Goal: Obtain resource: Download file/media

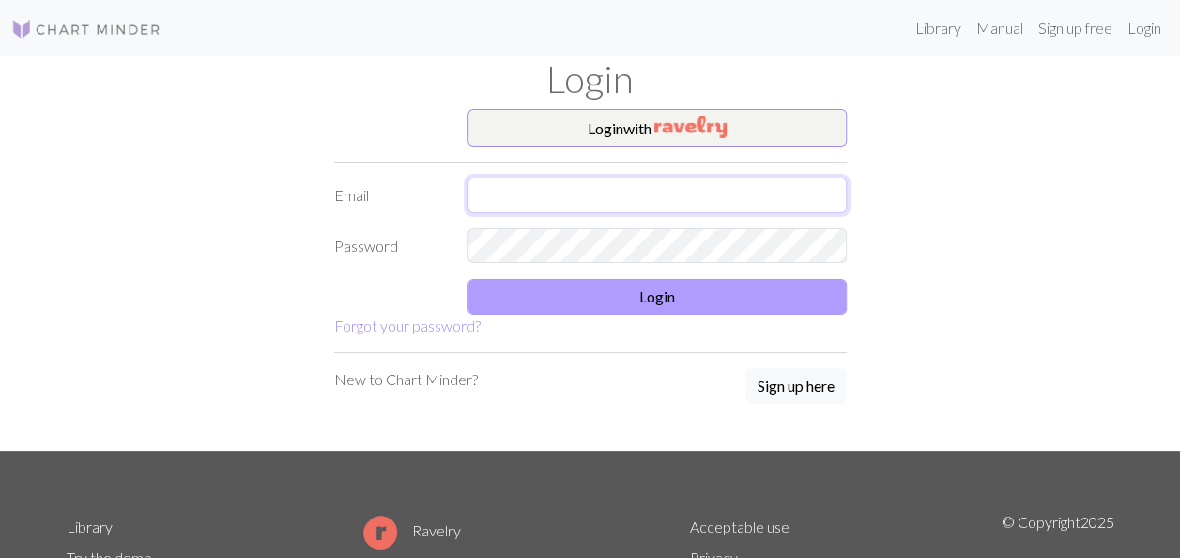
type input "[EMAIL_ADDRESS][DOMAIN_NAME]"
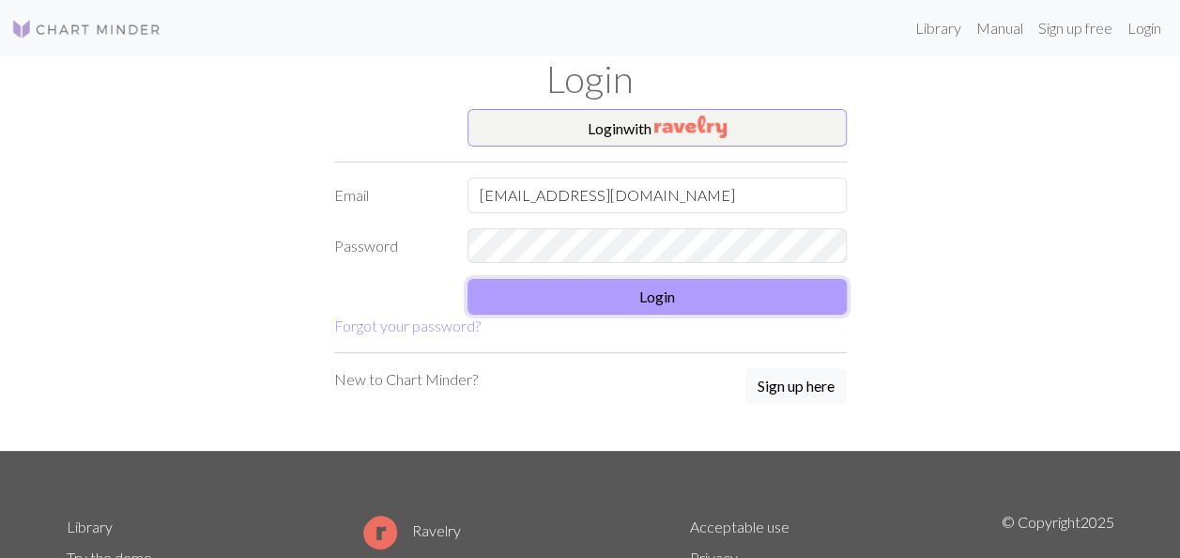
click at [775, 308] on button "Login" at bounding box center [656, 297] width 379 height 36
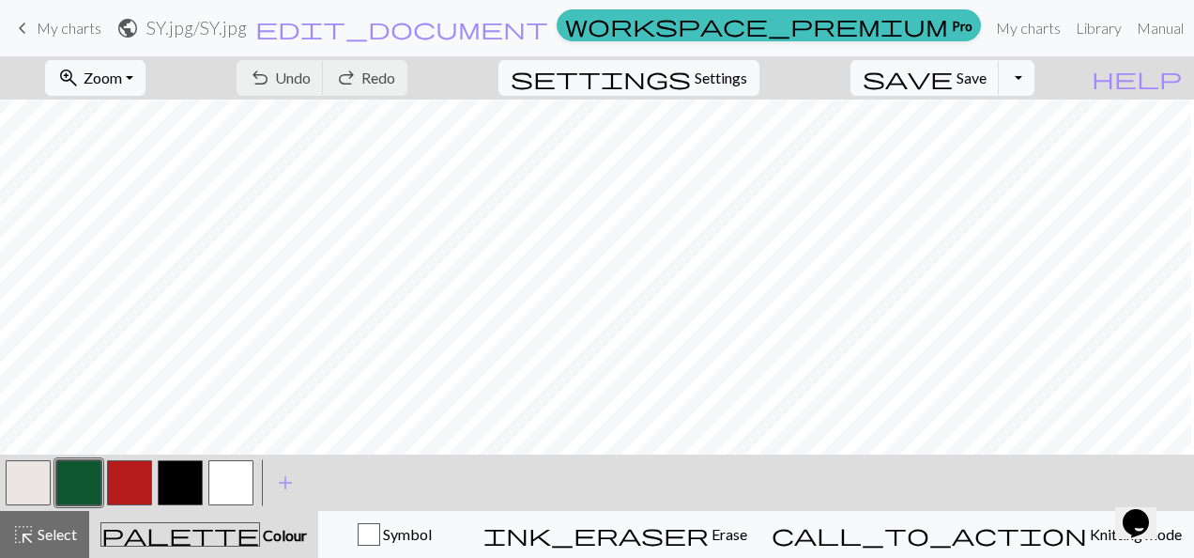
scroll to position [861, 360]
click at [147, 492] on button "button" at bounding box center [129, 482] width 45 height 45
click at [235, 498] on button "button" at bounding box center [230, 482] width 45 height 45
click at [145, 476] on button "button" at bounding box center [129, 482] width 45 height 45
click at [220, 475] on button "button" at bounding box center [230, 482] width 45 height 45
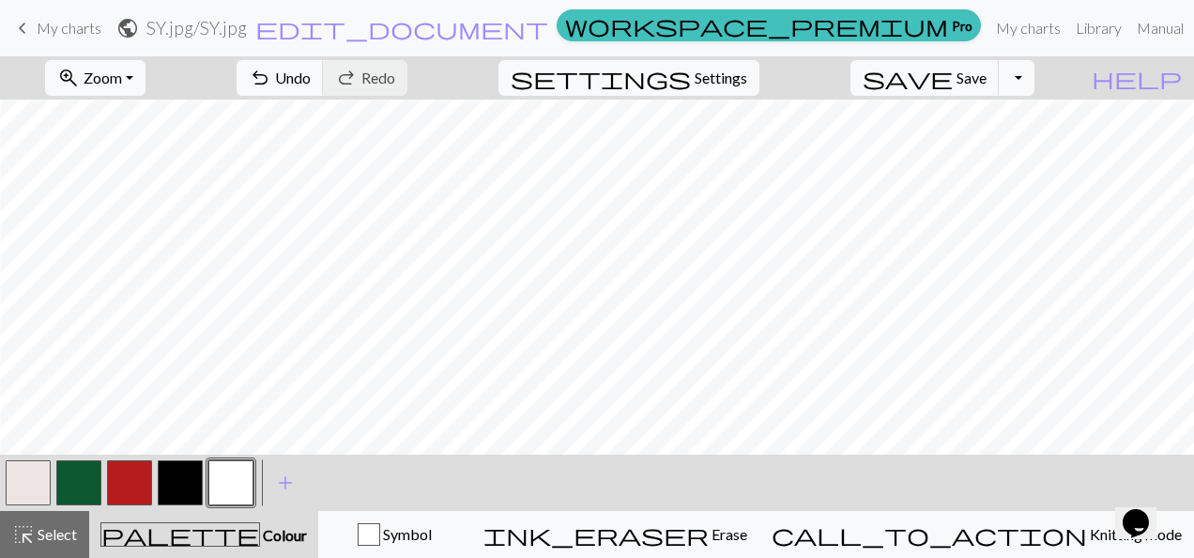
click at [237, 464] on button "button" at bounding box center [230, 482] width 45 height 45
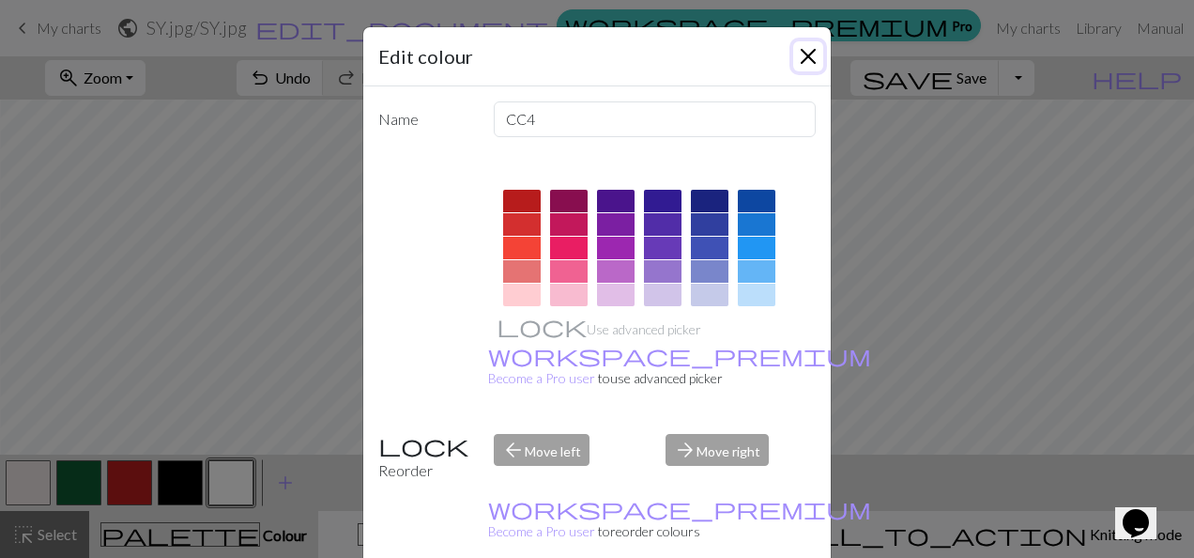
click at [813, 58] on button "Close" at bounding box center [808, 56] width 30 height 30
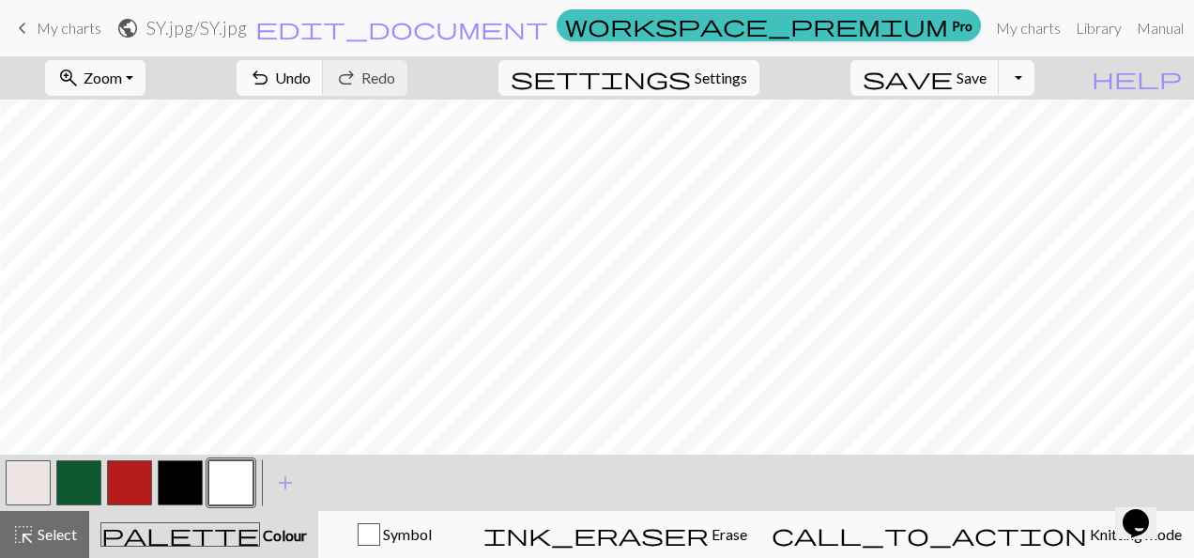
click at [129, 483] on button "button" at bounding box center [129, 482] width 45 height 45
click at [235, 481] on button "button" at bounding box center [230, 482] width 45 height 45
click at [138, 489] on button "button" at bounding box center [129, 482] width 45 height 45
click at [227, 492] on button "button" at bounding box center [230, 482] width 45 height 45
click at [130, 488] on button "button" at bounding box center [129, 482] width 45 height 45
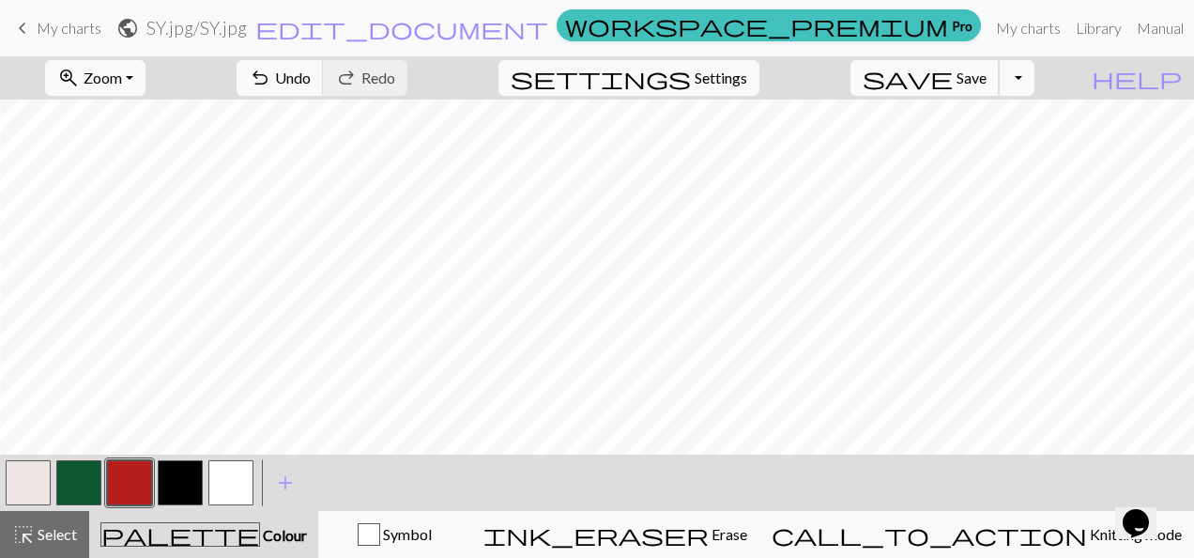
click at [953, 83] on span "save" at bounding box center [908, 78] width 90 height 26
click at [988, 25] on link "My charts" at bounding box center [1028, 28] width 80 height 38
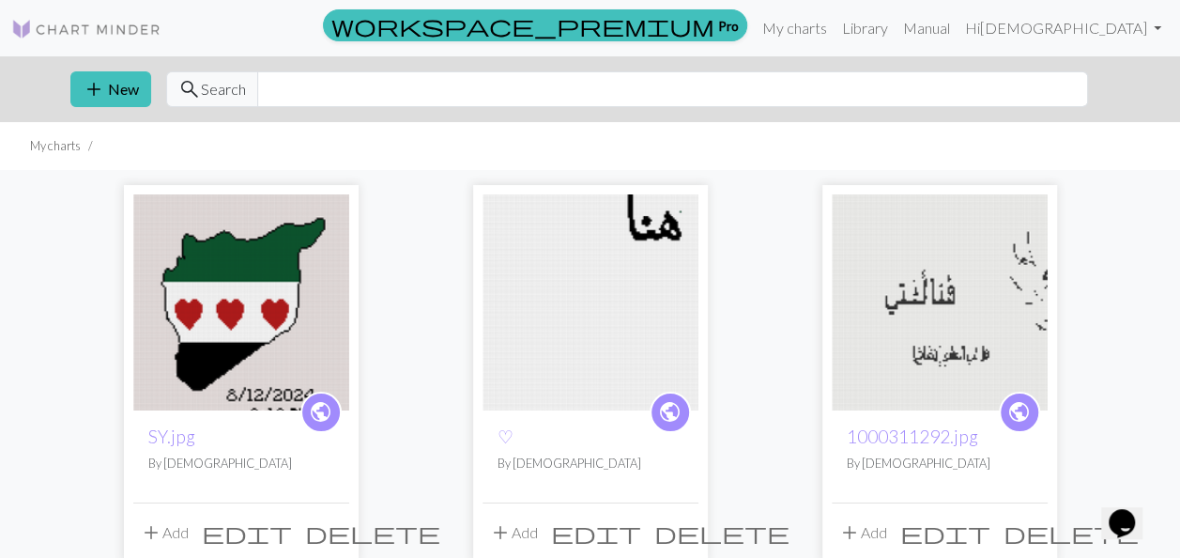
click at [259, 284] on img at bounding box center [241, 302] width 216 height 216
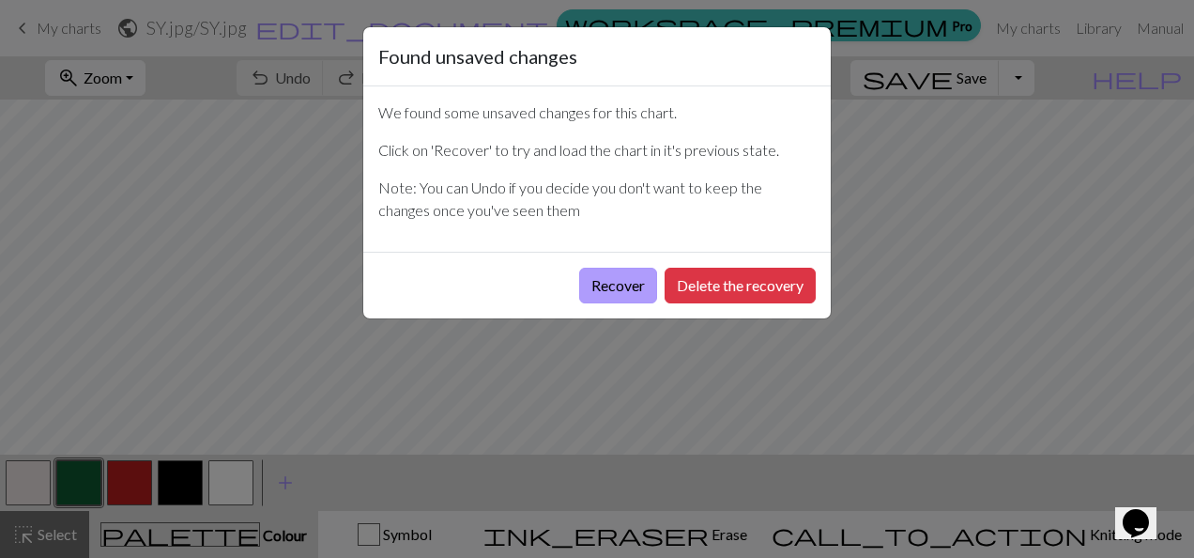
click at [621, 289] on button "Recover" at bounding box center [618, 286] width 78 height 36
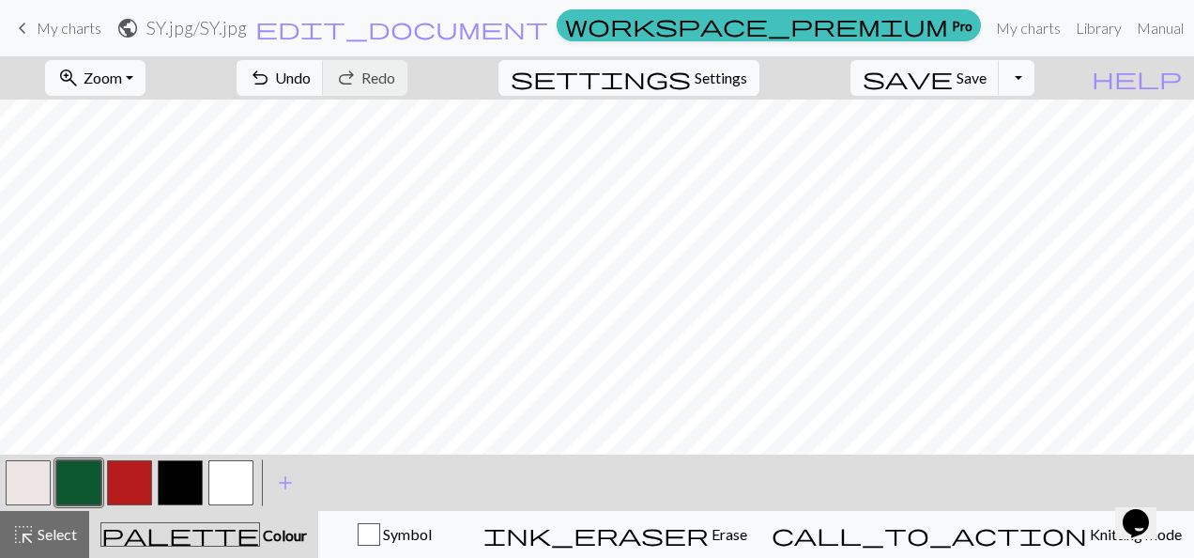
click at [1034, 91] on button "Toggle Dropdown" at bounding box center [1017, 78] width 36 height 36
click at [988, 145] on button "save_alt Download" at bounding box center [879, 148] width 310 height 30
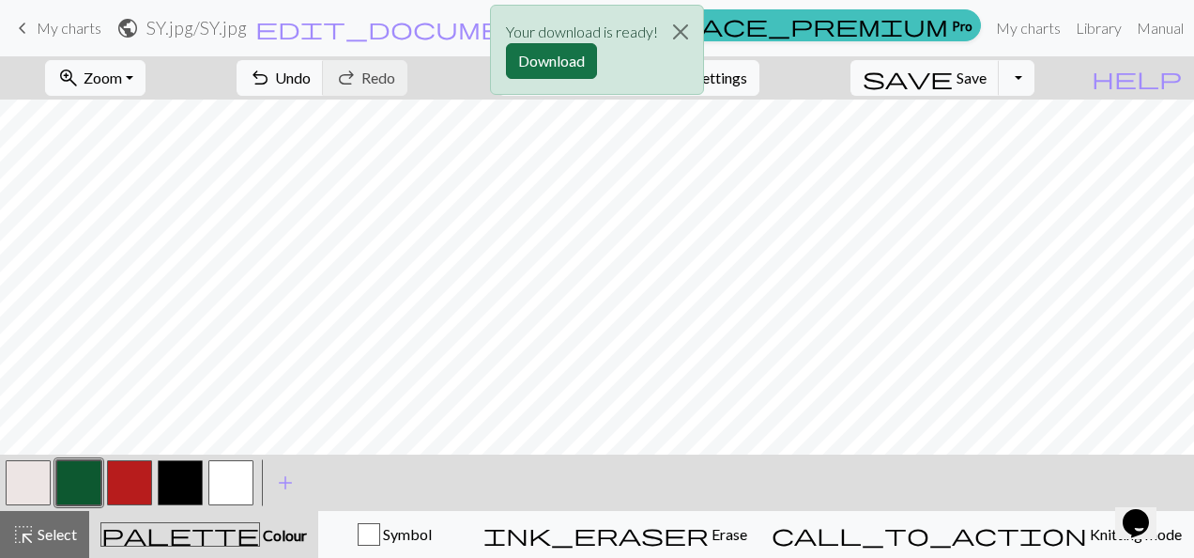
click at [553, 51] on button "Download" at bounding box center [551, 61] width 91 height 36
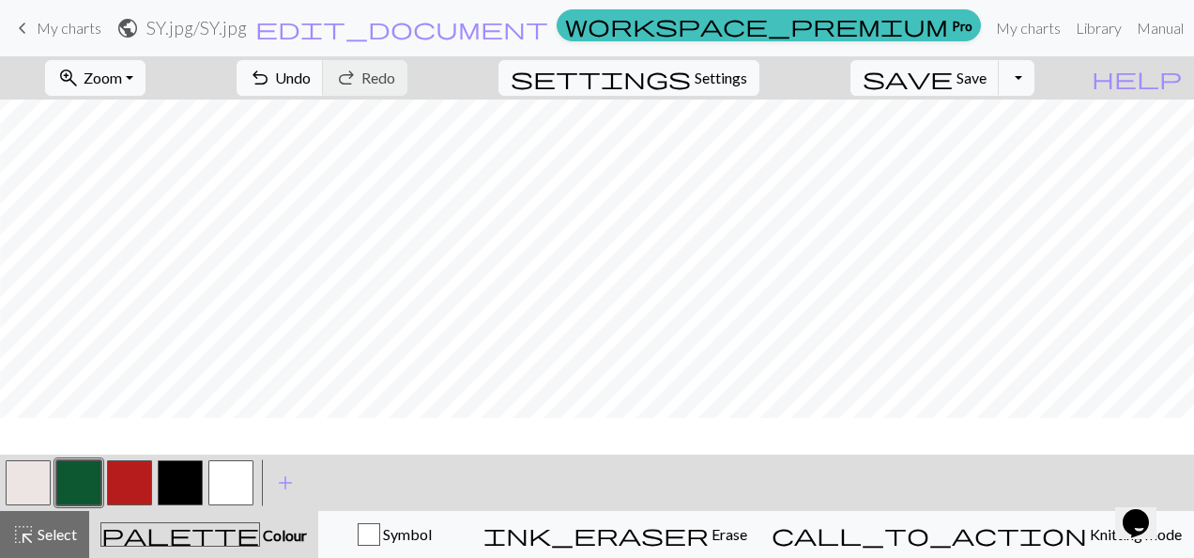
scroll to position [1048, 361]
click at [130, 495] on button "button" at bounding box center [129, 482] width 45 height 45
click at [214, 484] on button "button" at bounding box center [230, 482] width 45 height 45
click at [987, 69] on span "Save" at bounding box center [972, 78] width 30 height 18
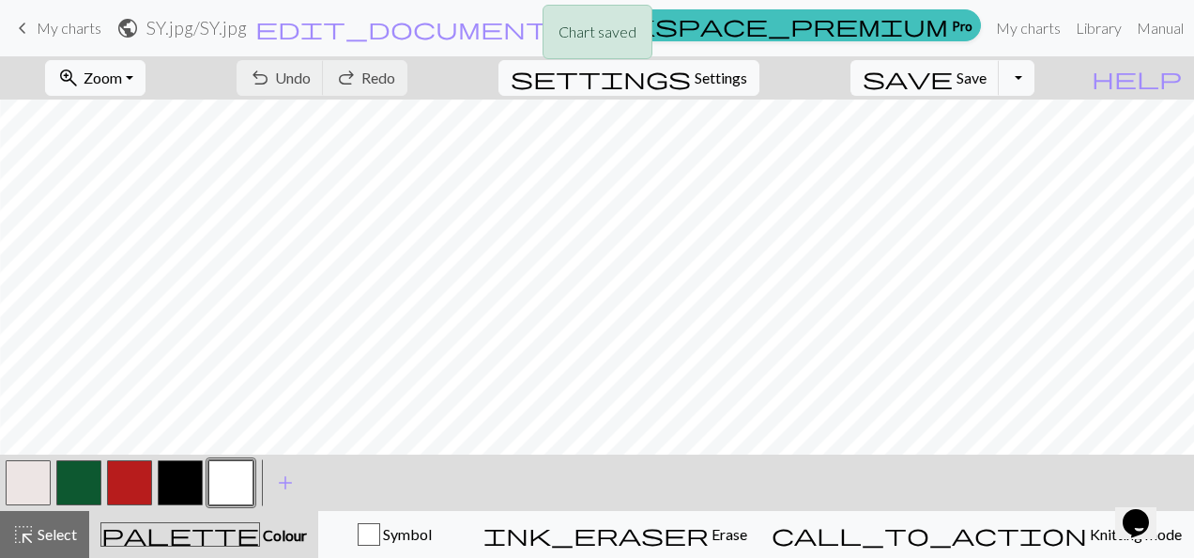
click at [1057, 70] on div "Chart saved" at bounding box center [597, 37] width 1194 height 74
click at [1034, 86] on button "Toggle Dropdown" at bounding box center [1017, 78] width 36 height 36
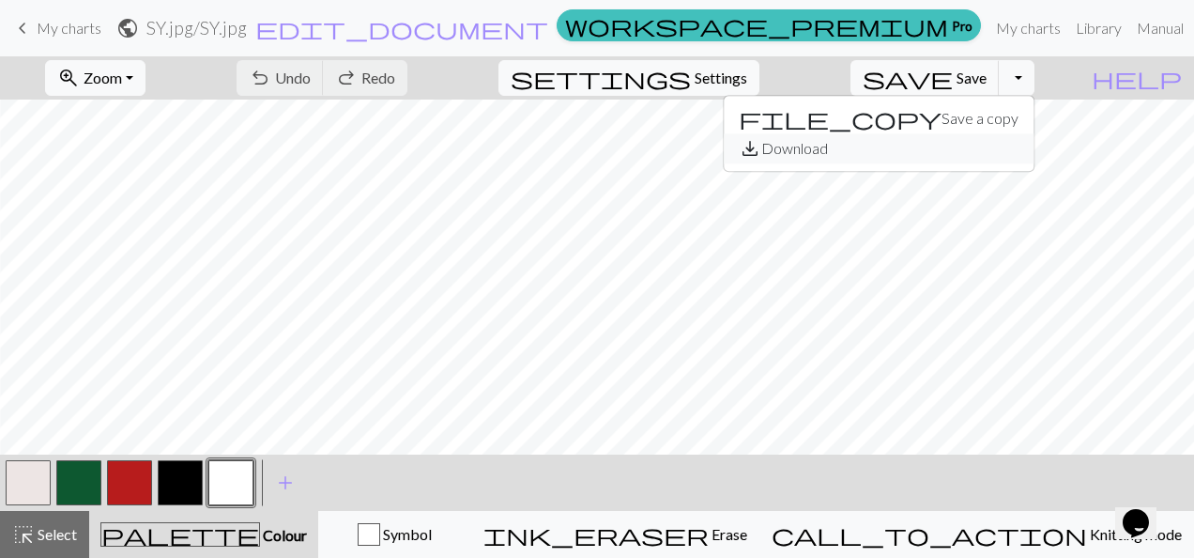
click at [993, 142] on button "save_alt Download" at bounding box center [879, 148] width 310 height 30
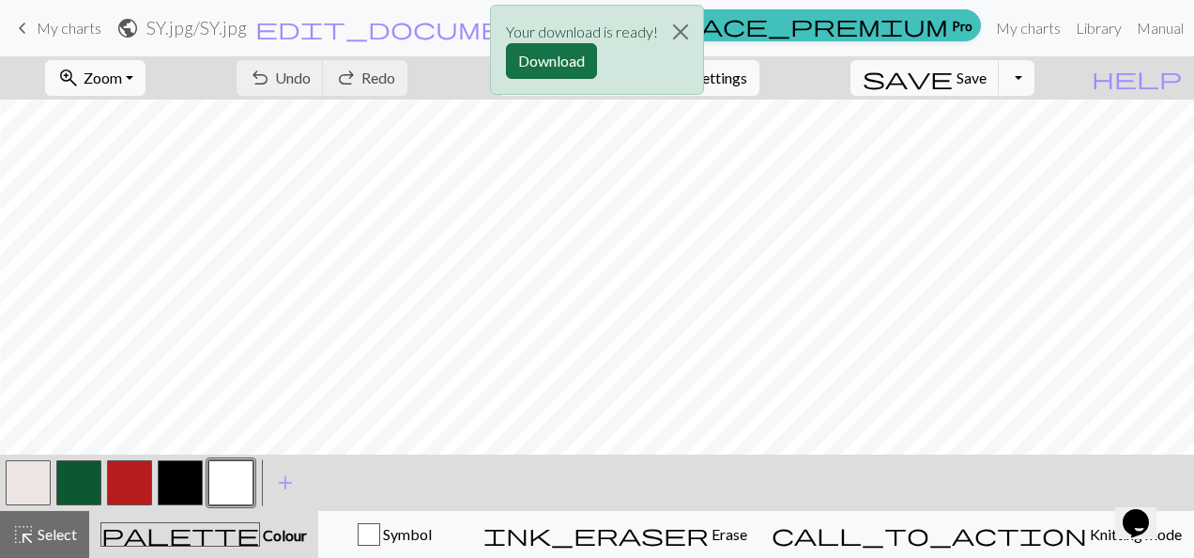
click at [573, 60] on button "Download" at bounding box center [551, 61] width 91 height 36
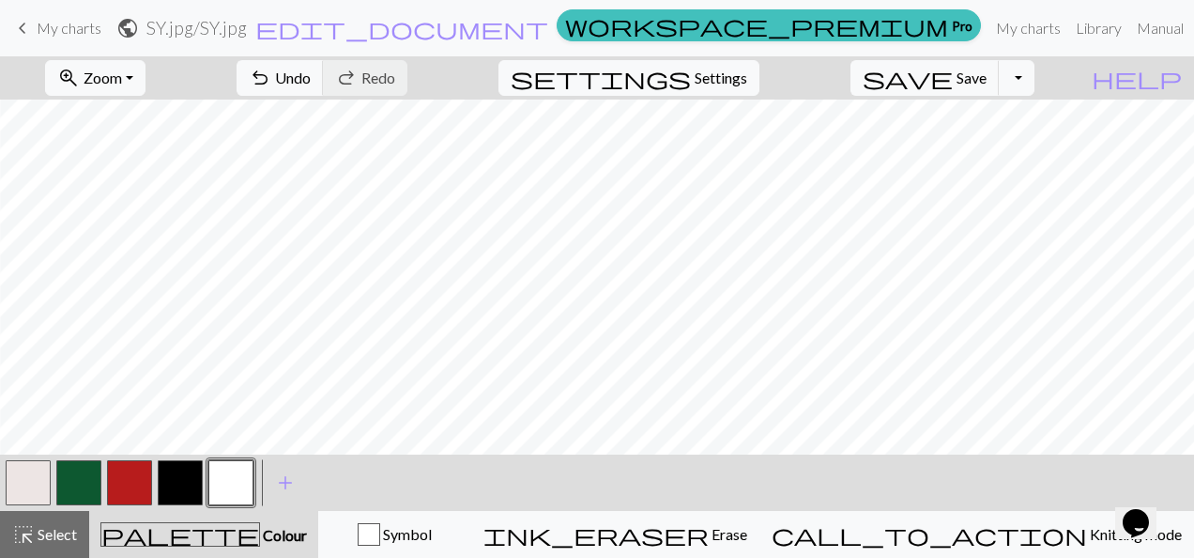
click at [137, 464] on button "button" at bounding box center [129, 482] width 45 height 45
click at [234, 486] on button "button" at bounding box center [230, 482] width 45 height 45
click at [114, 465] on button "button" at bounding box center [129, 482] width 45 height 45
click at [222, 481] on button "button" at bounding box center [230, 482] width 45 height 45
click at [126, 510] on div "< >" at bounding box center [129, 482] width 253 height 56
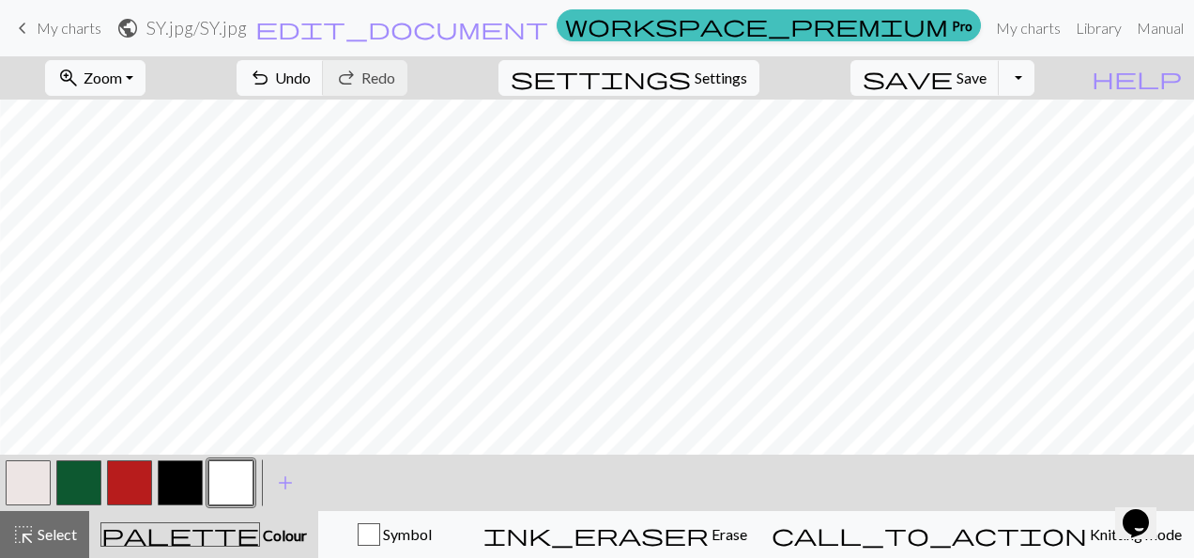
click at [130, 495] on button "button" at bounding box center [129, 482] width 45 height 45
click at [238, 475] on button "button" at bounding box center [230, 482] width 45 height 45
click at [235, 492] on button "button" at bounding box center [230, 482] width 45 height 45
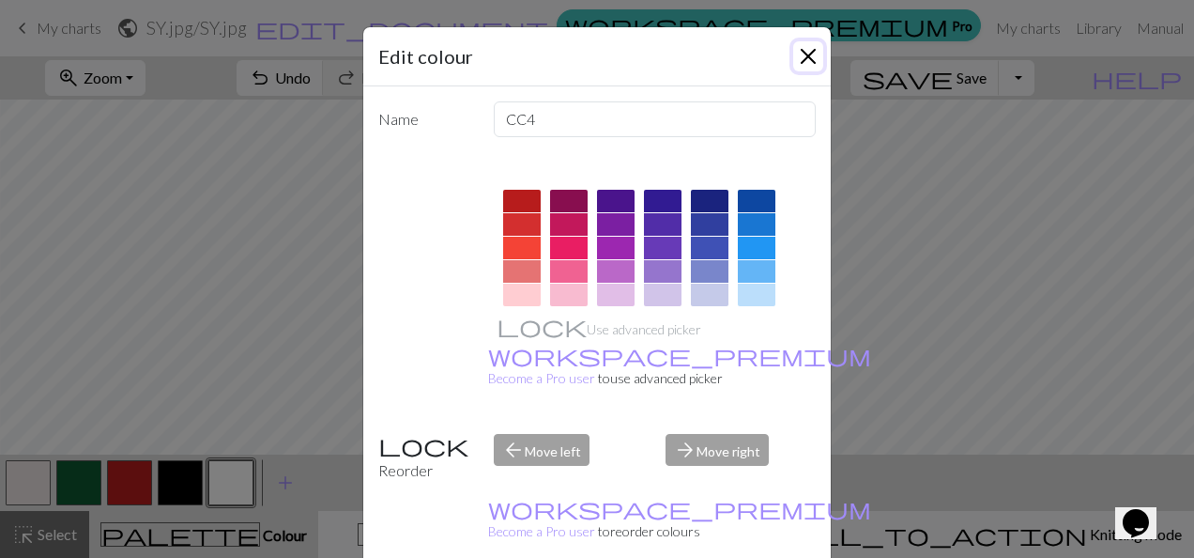
click at [807, 57] on button "Close" at bounding box center [808, 56] width 30 height 30
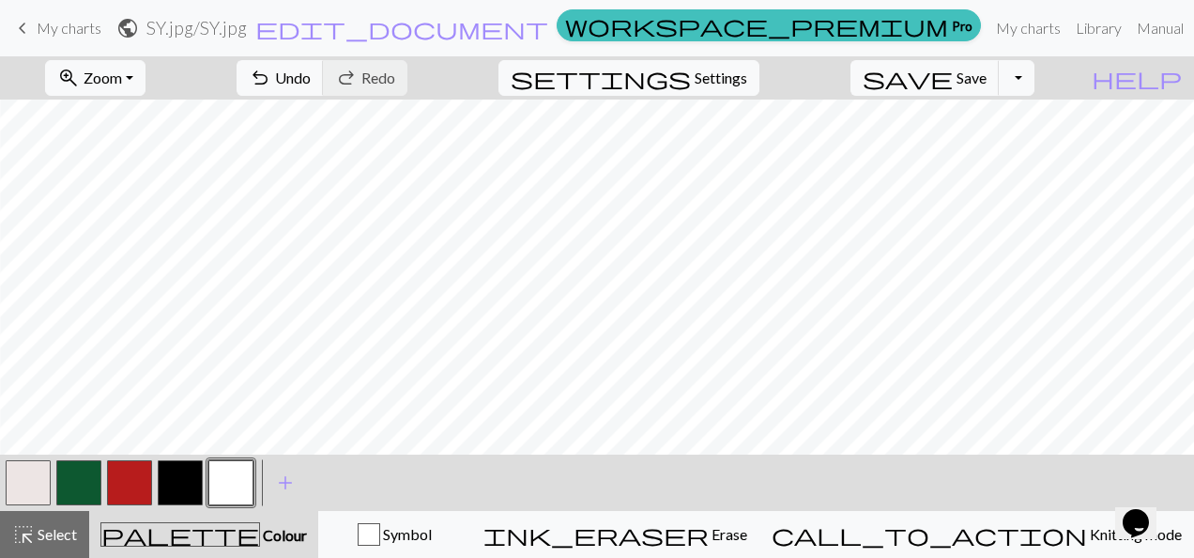
click at [140, 469] on button "button" at bounding box center [129, 482] width 45 height 45
click at [215, 488] on button "button" at bounding box center [230, 482] width 45 height 45
click at [122, 490] on button "button" at bounding box center [129, 482] width 45 height 45
click at [227, 475] on button "button" at bounding box center [230, 482] width 45 height 45
click at [138, 485] on button "button" at bounding box center [129, 482] width 45 height 45
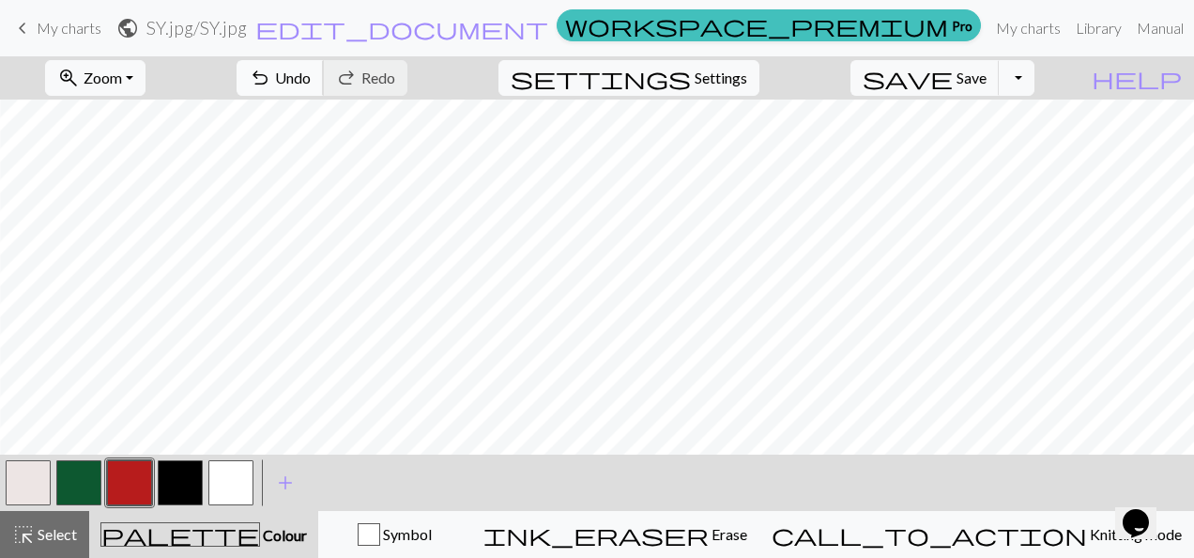
click at [324, 93] on button "undo Undo Undo" at bounding box center [280, 78] width 87 height 36
click at [211, 475] on button "button" at bounding box center [230, 482] width 45 height 45
click at [142, 464] on button "button" at bounding box center [129, 482] width 45 height 45
click at [223, 457] on div at bounding box center [231, 482] width 51 height 51
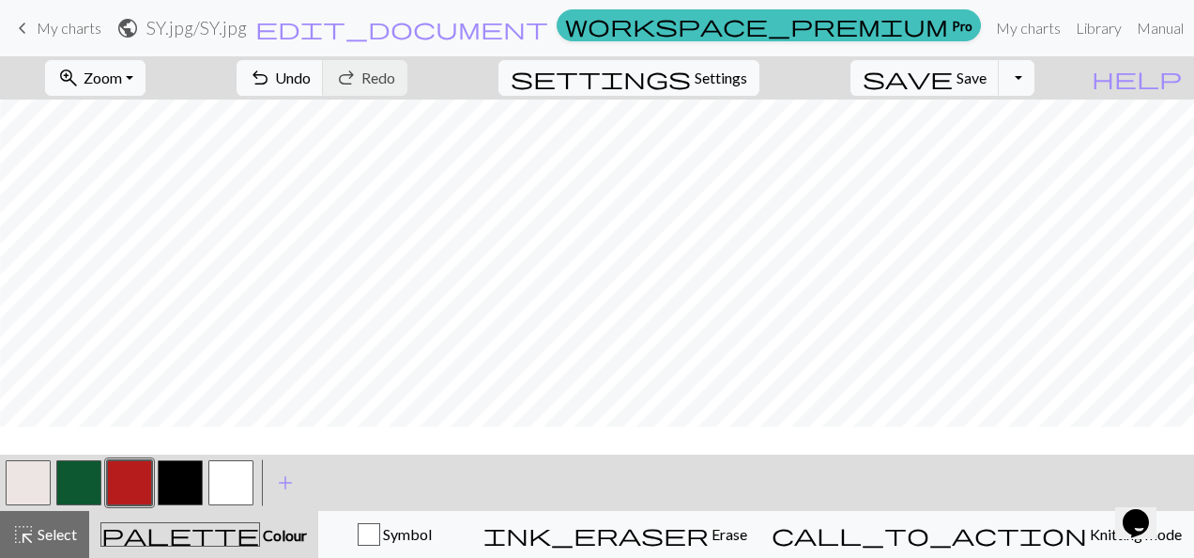
scroll to position [1028, 408]
click at [233, 489] on button "button" at bounding box center [230, 482] width 45 height 45
click at [134, 481] on button "button" at bounding box center [129, 482] width 45 height 45
click at [242, 476] on button "button" at bounding box center [230, 482] width 45 height 45
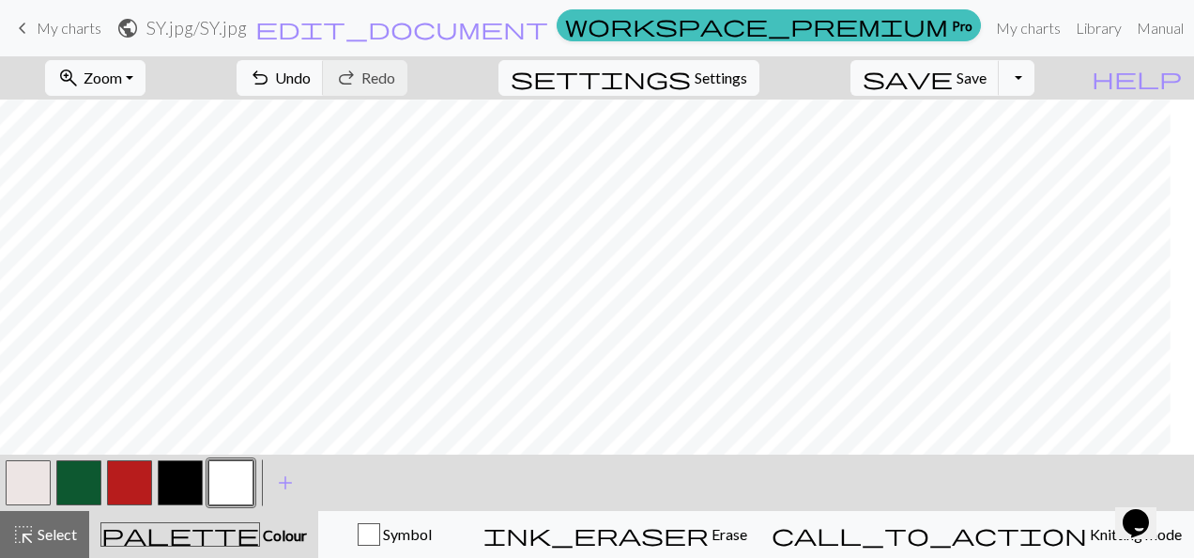
scroll to position [1062, 402]
click at [135, 499] on button "button" at bounding box center [129, 482] width 45 height 45
click at [212, 481] on button "button" at bounding box center [230, 482] width 45 height 45
click at [125, 483] on button "button" at bounding box center [129, 482] width 45 height 45
click at [237, 486] on button "button" at bounding box center [230, 482] width 45 height 45
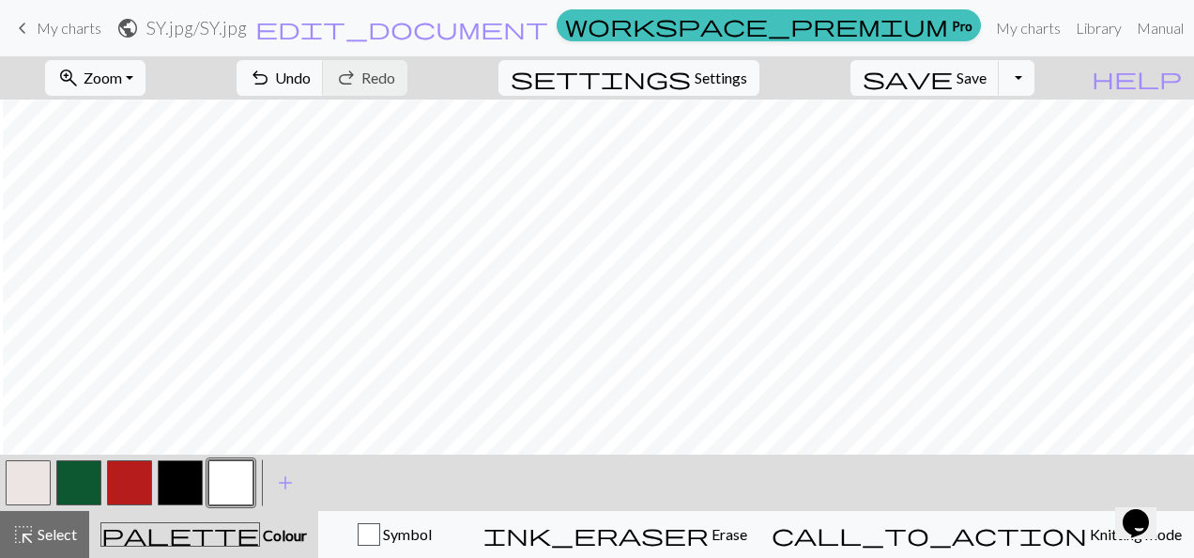
scroll to position [1062, 758]
click at [140, 477] on button "button" at bounding box center [129, 482] width 45 height 45
click at [229, 494] on button "button" at bounding box center [230, 482] width 45 height 45
click at [147, 483] on button "button" at bounding box center [129, 482] width 45 height 45
click at [225, 488] on button "button" at bounding box center [230, 482] width 45 height 45
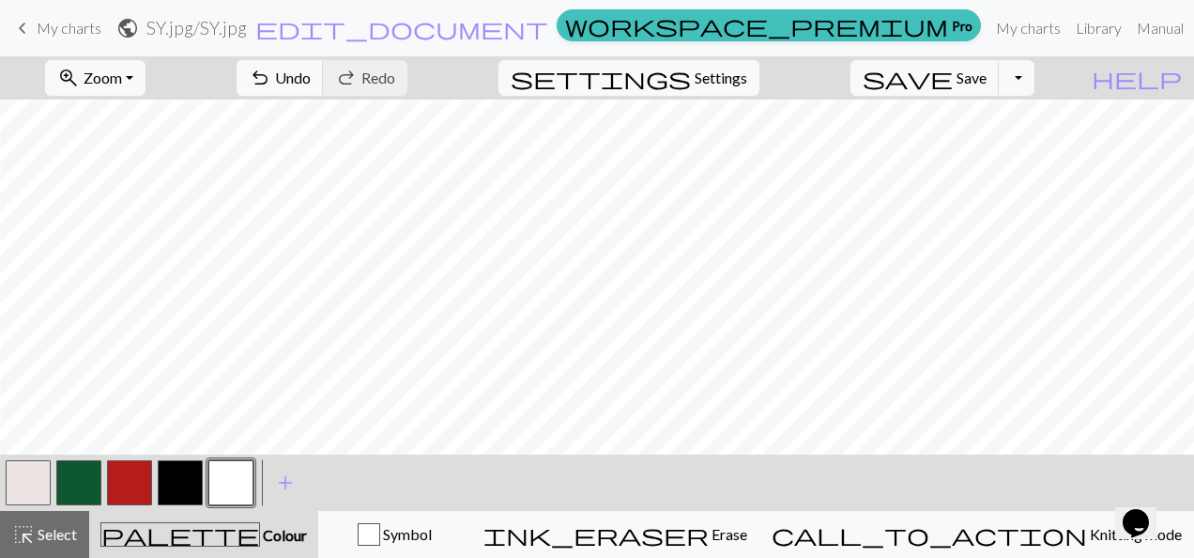
click at [133, 488] on button "button" at bounding box center [129, 482] width 45 height 45
click at [1034, 68] on button "Toggle Dropdown" at bounding box center [1017, 78] width 36 height 36
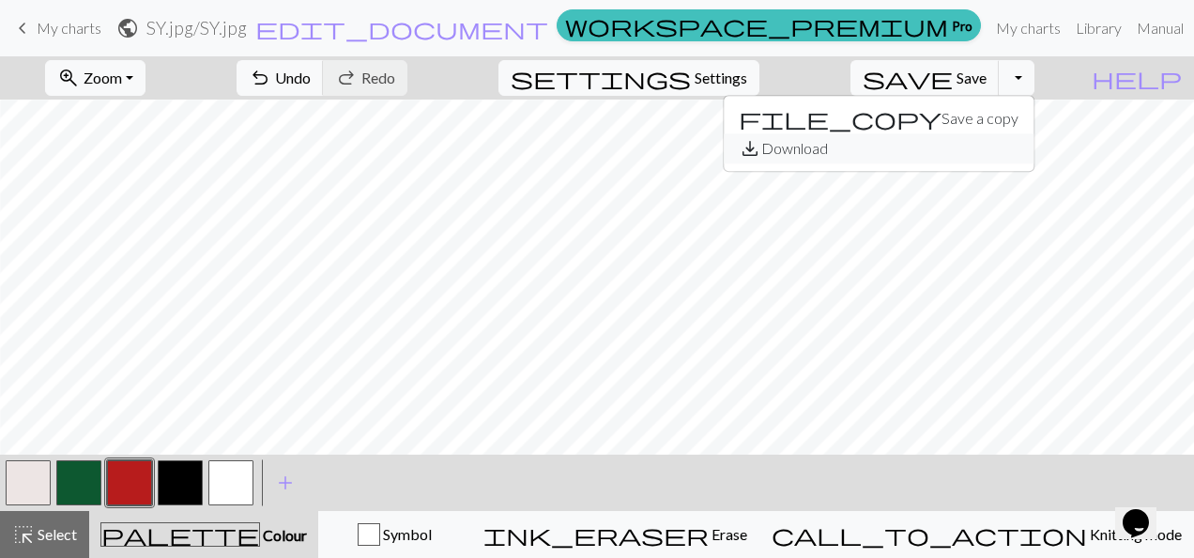
click at [973, 142] on button "save_alt Download" at bounding box center [879, 148] width 310 height 30
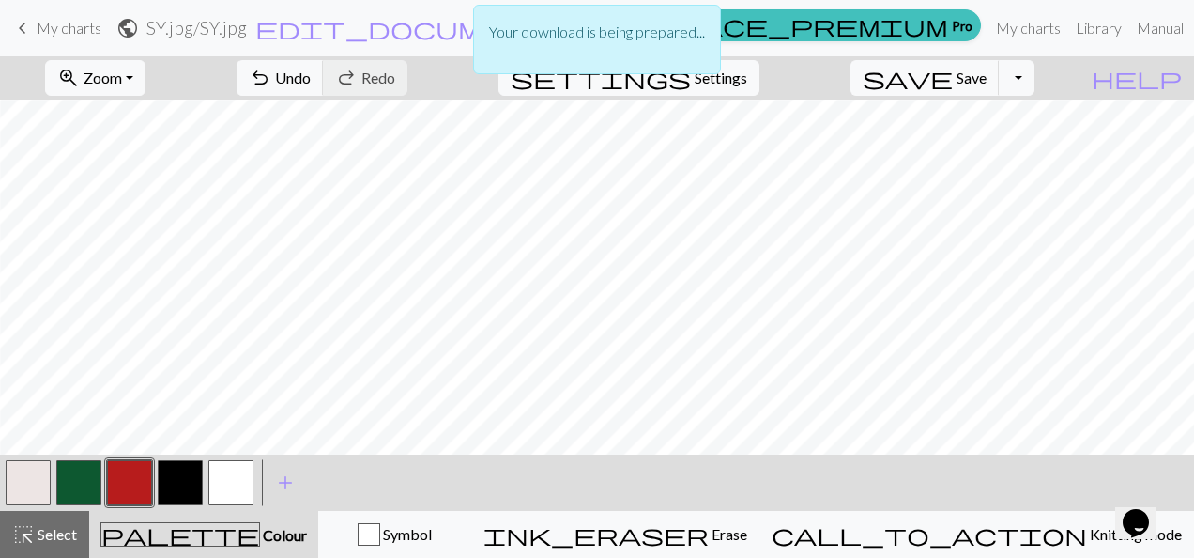
click at [1001, 83] on div "Your download is being prepared..." at bounding box center [597, 44] width 1194 height 89
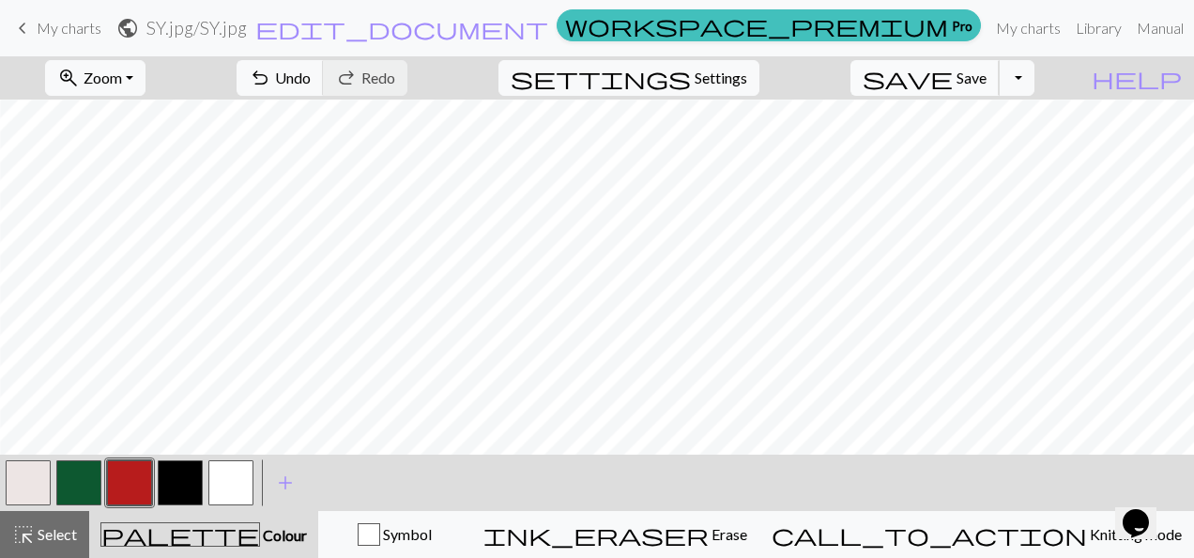
click at [953, 84] on span "save" at bounding box center [908, 78] width 90 height 26
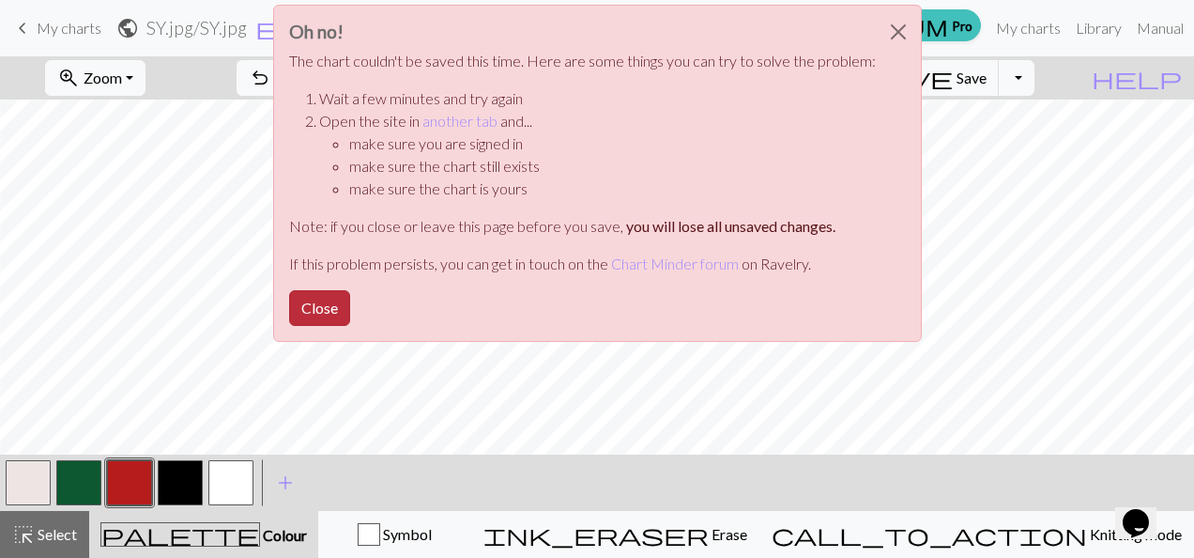
click at [329, 316] on button "Close" at bounding box center [319, 308] width 61 height 36
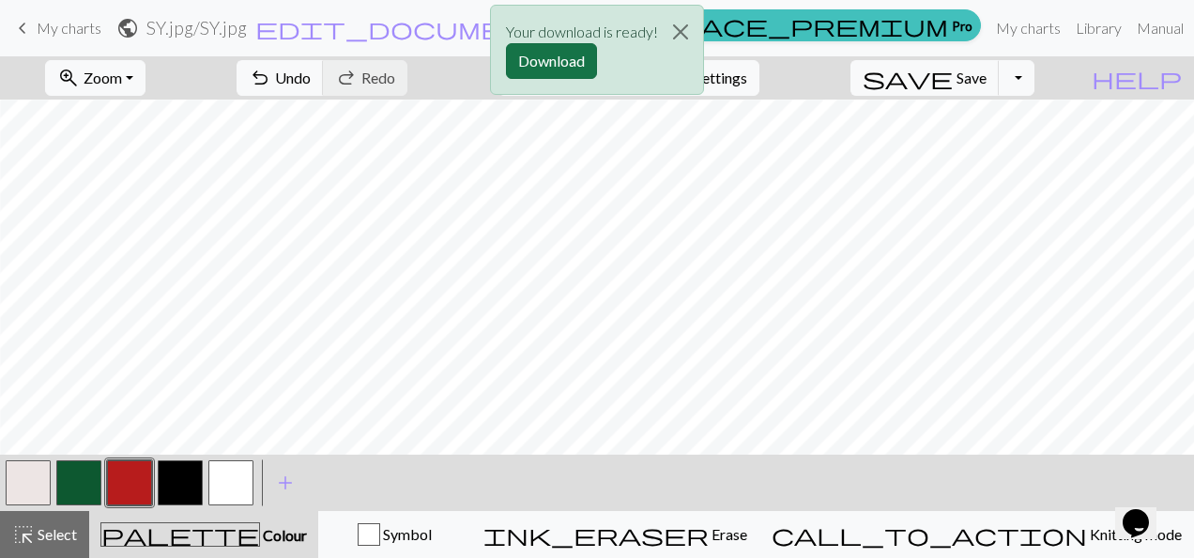
click at [576, 58] on button "Download" at bounding box center [551, 61] width 91 height 36
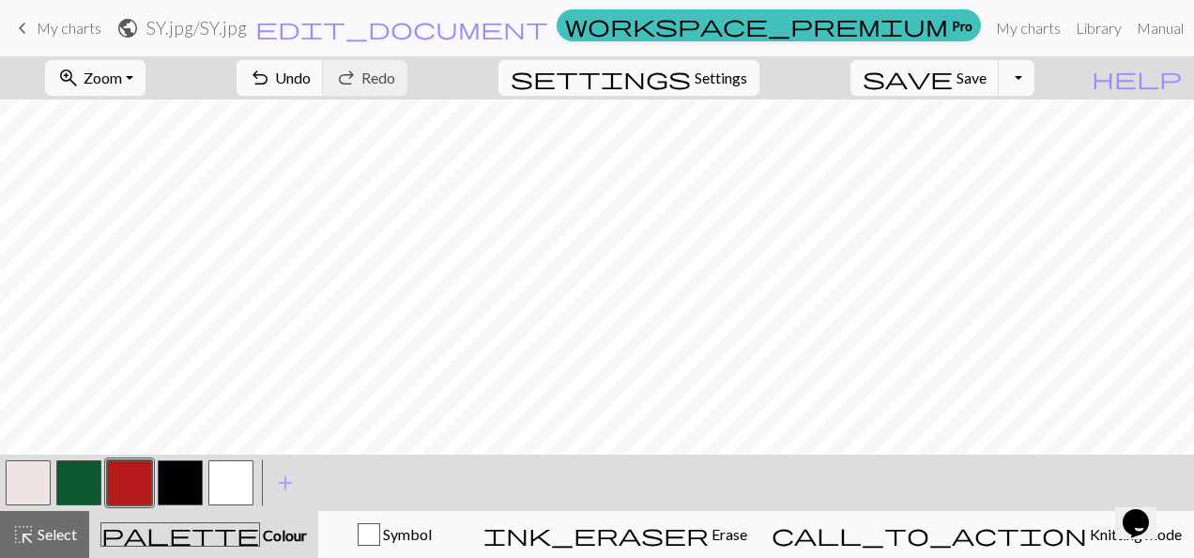
click at [620, 88] on div "zoom_in Zoom Zoom Fit all Fit width Fit height 50% 100% 150% 200% undo Undo Und…" at bounding box center [540, 77] width 1080 height 43
click at [238, 469] on button "button" at bounding box center [230, 482] width 45 height 45
click at [311, 79] on span "Undo" at bounding box center [293, 78] width 36 height 18
click at [137, 486] on button "button" at bounding box center [129, 482] width 45 height 45
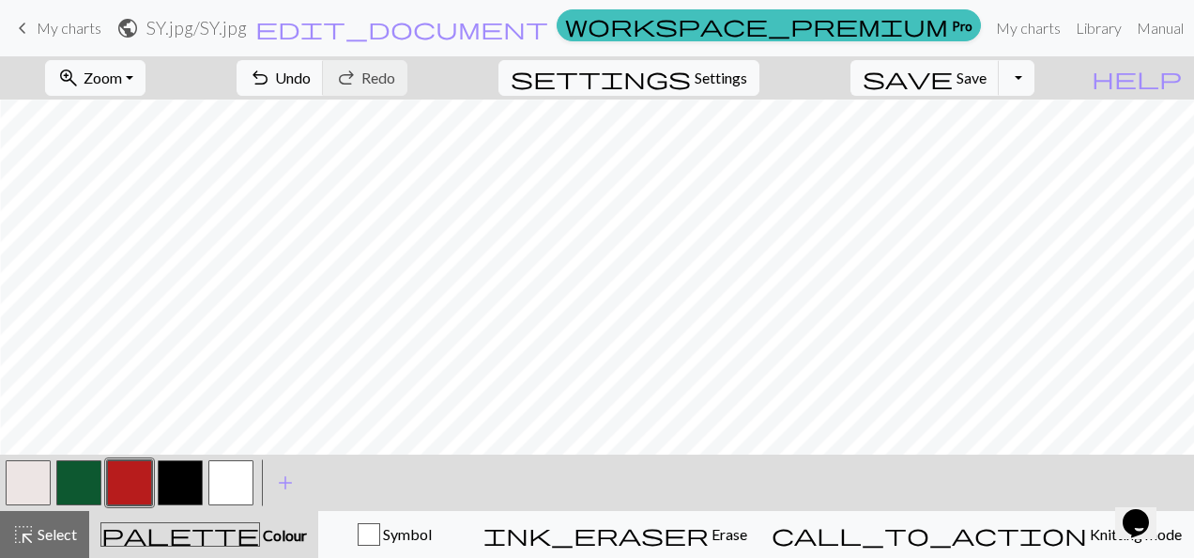
click at [209, 496] on button "button" at bounding box center [230, 482] width 45 height 45
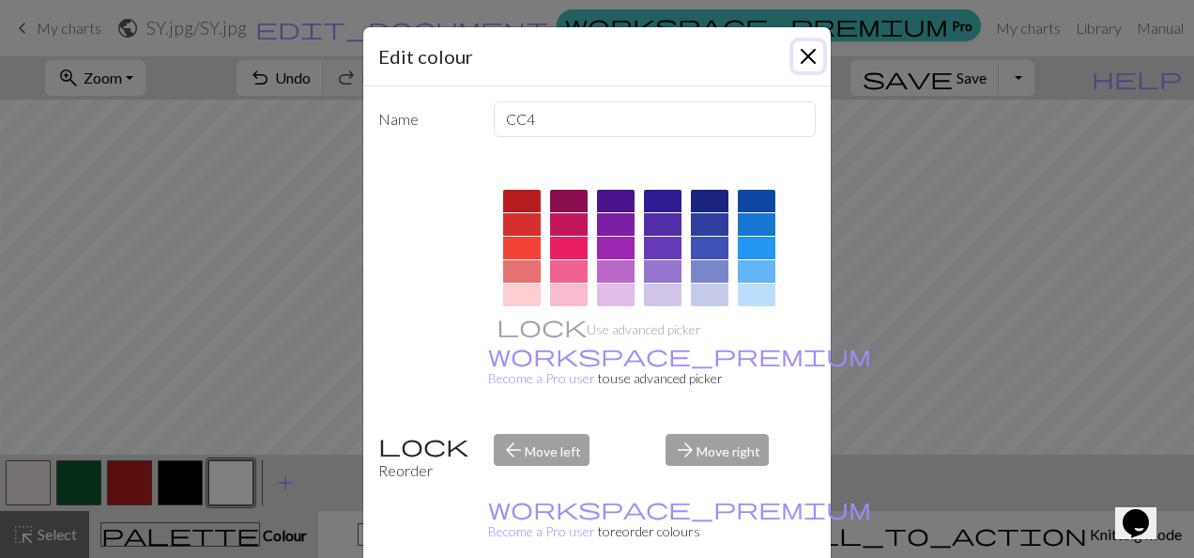
click at [809, 60] on button "Close" at bounding box center [808, 56] width 30 height 30
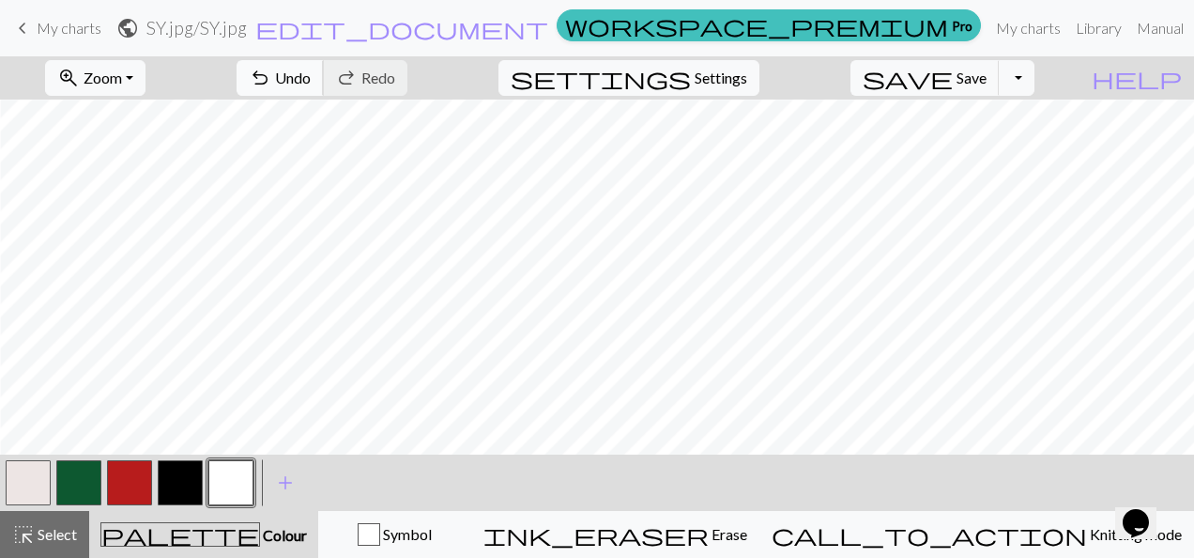
click at [324, 70] on button "undo Undo Undo" at bounding box center [280, 78] width 87 height 36
drag, startPoint x: 1051, startPoint y: 52, endPoint x: 1039, endPoint y: 81, distance: 31.6
click at [1039, 81] on div "keyboard_arrow_left My charts public SY.jpg / SY.jpg edit_document Edit setting…" at bounding box center [597, 279] width 1194 height 558
click at [1034, 81] on button "Toggle Dropdown" at bounding box center [1017, 78] width 36 height 36
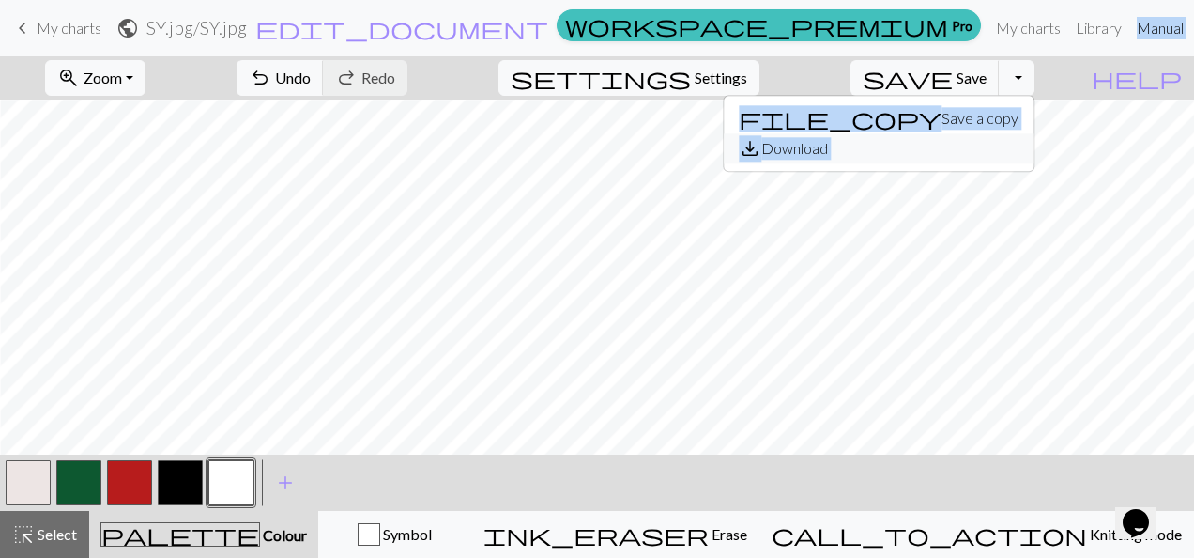
click at [986, 154] on button "save_alt Download" at bounding box center [879, 148] width 310 height 30
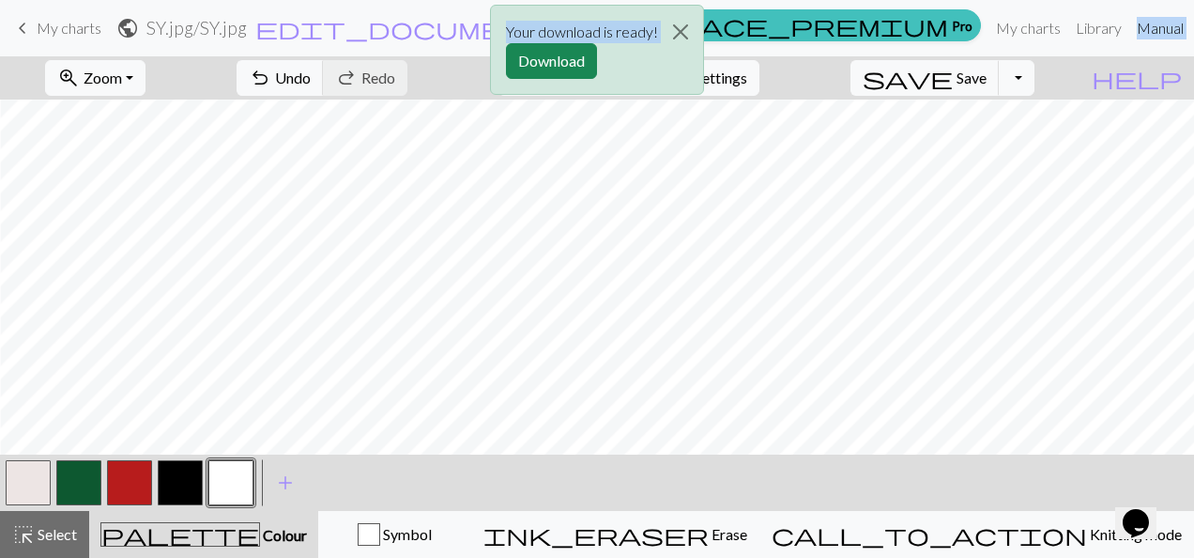
click at [562, 63] on button "Download" at bounding box center [551, 61] width 91 height 36
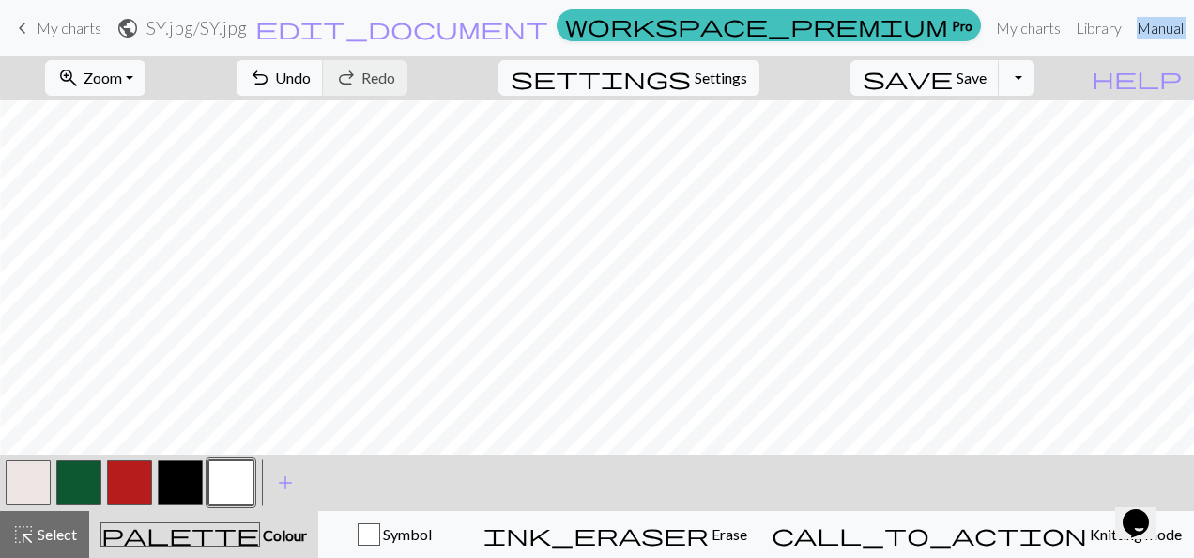
click at [663, 92] on div "zoom_in Zoom Zoom Fit all Fit width Fit height 50% 100% 150% 200% undo Undo Und…" at bounding box center [540, 77] width 1080 height 43
click at [118, 482] on button "button" at bounding box center [129, 482] width 45 height 45
click at [222, 477] on button "button" at bounding box center [230, 482] width 45 height 45
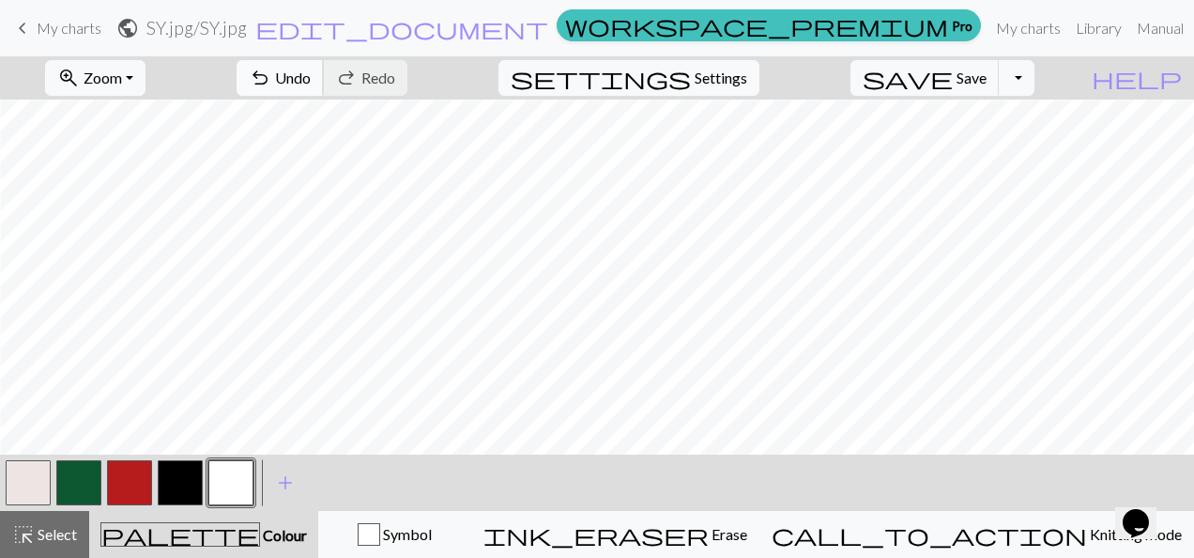
click at [324, 86] on button "undo Undo Undo" at bounding box center [280, 78] width 87 height 36
click at [1034, 78] on button "Toggle Dropdown" at bounding box center [1017, 78] width 36 height 36
click at [955, 142] on button "save_alt Download" at bounding box center [879, 148] width 310 height 30
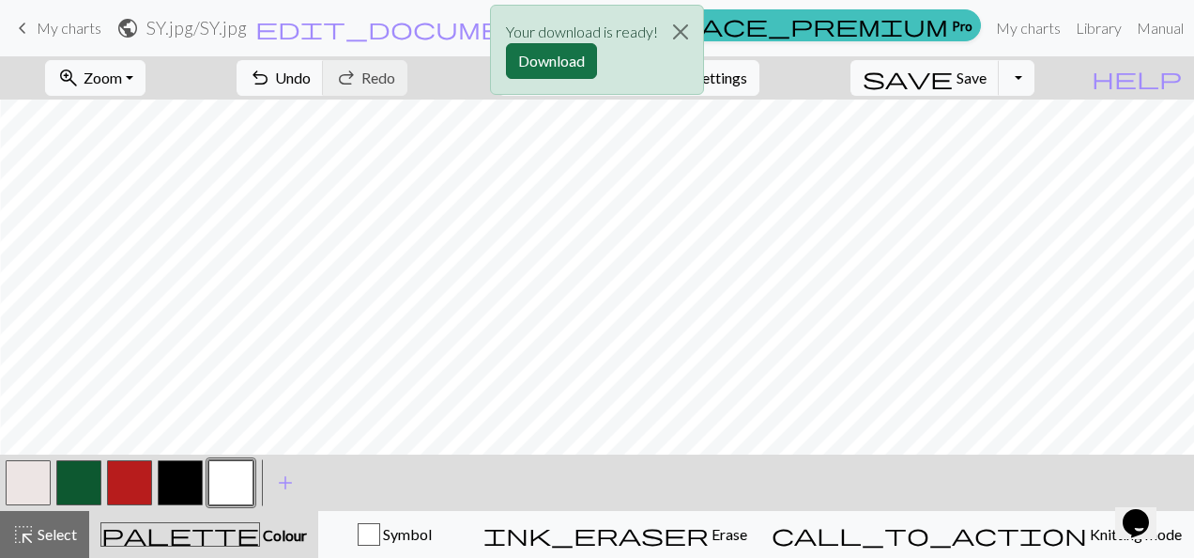
click at [577, 62] on button "Download" at bounding box center [551, 61] width 91 height 36
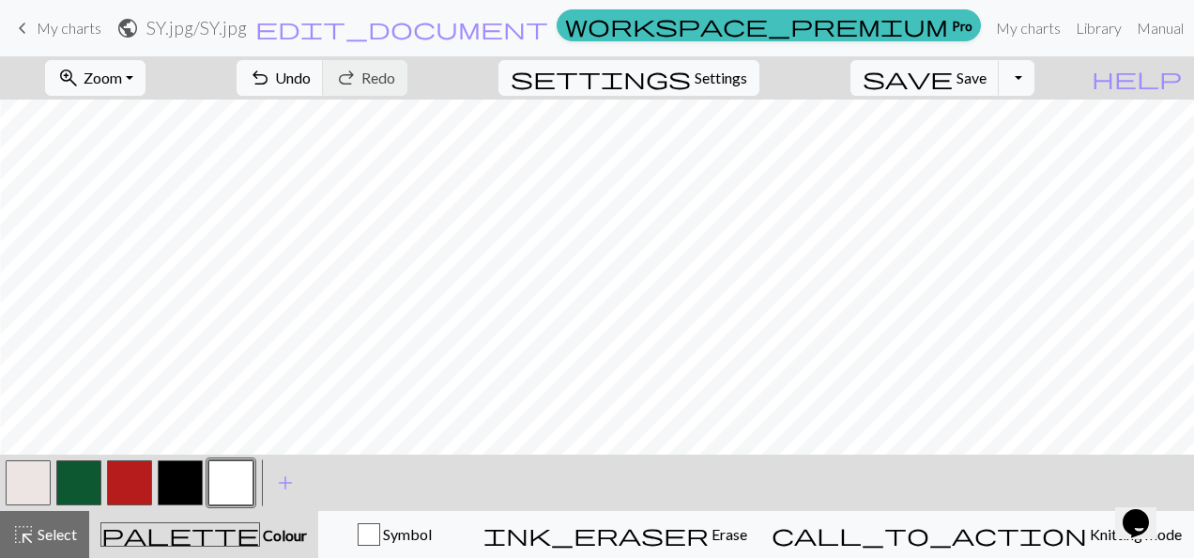
click at [1080, 79] on div "zoom_in Zoom Zoom Fit all Fit width Fit height 50% 100% 150% 200% undo Undo Und…" at bounding box center [540, 77] width 1080 height 43
click at [132, 467] on button "button" at bounding box center [129, 482] width 45 height 45
click at [237, 482] on button "button" at bounding box center [230, 482] width 45 height 45
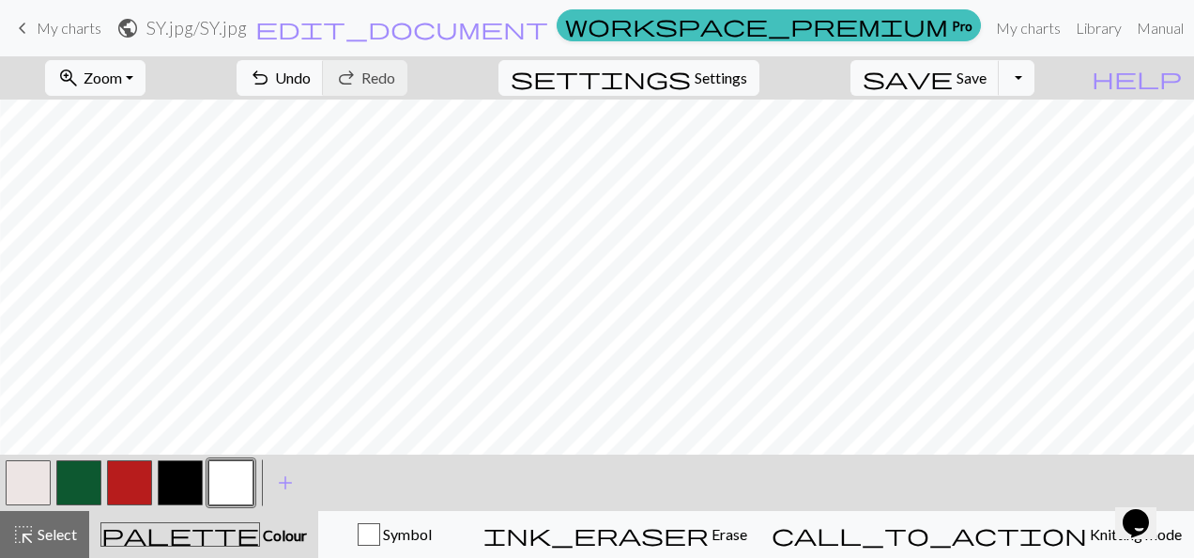
click at [131, 498] on button "button" at bounding box center [129, 482] width 45 height 45
click at [244, 494] on button "button" at bounding box center [230, 482] width 45 height 45
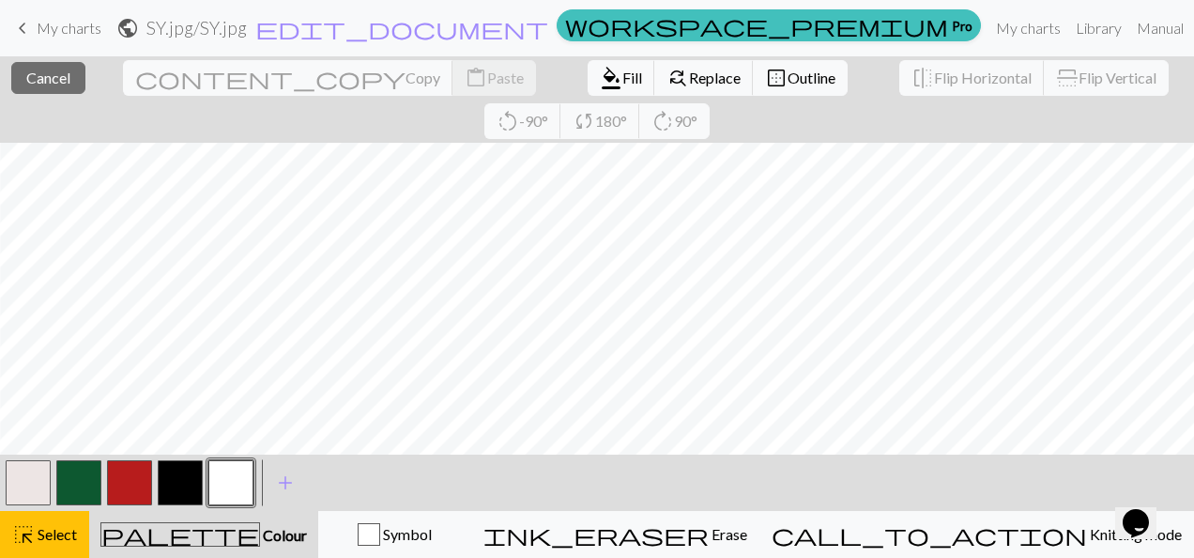
click at [121, 489] on button "button" at bounding box center [129, 482] width 45 height 45
click at [240, 484] on button "button" at bounding box center [230, 482] width 45 height 45
click at [137, 488] on button "button" at bounding box center [129, 482] width 45 height 45
click at [125, 484] on button "button" at bounding box center [129, 482] width 45 height 45
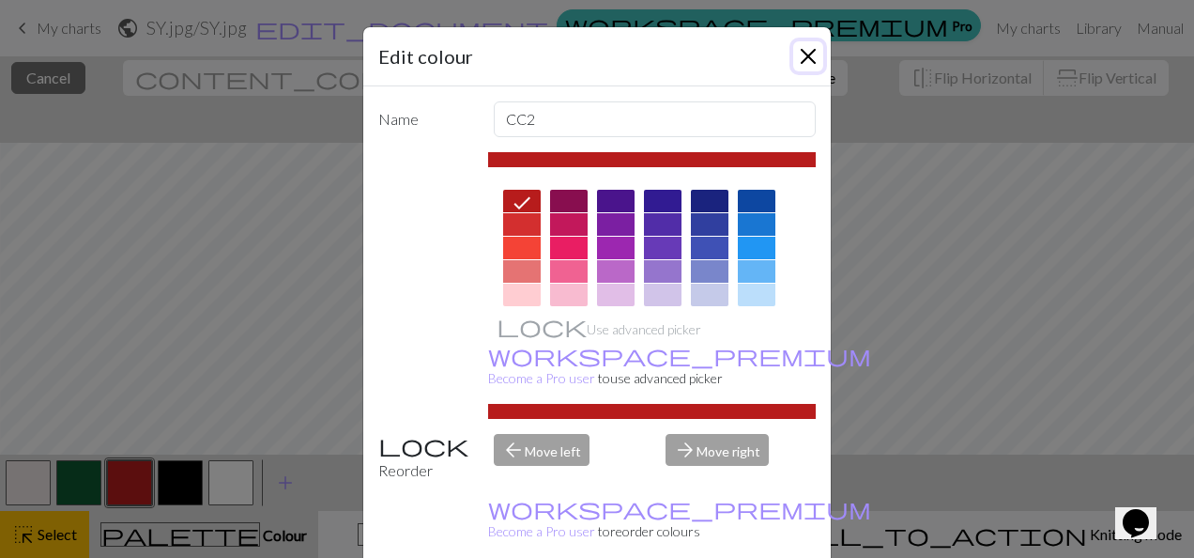
click at [806, 63] on button "Close" at bounding box center [808, 56] width 30 height 30
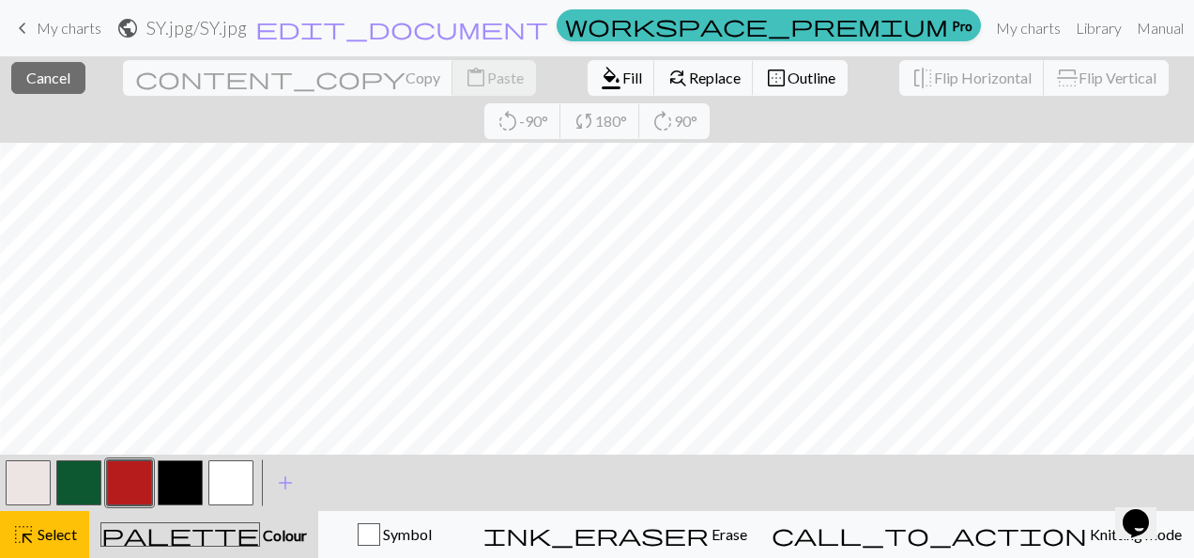
click at [260, 531] on span "Colour" at bounding box center [283, 535] width 47 height 18
click at [240, 479] on button "button" at bounding box center [230, 482] width 45 height 45
click at [61, 529] on span "Select" at bounding box center [56, 534] width 42 height 18
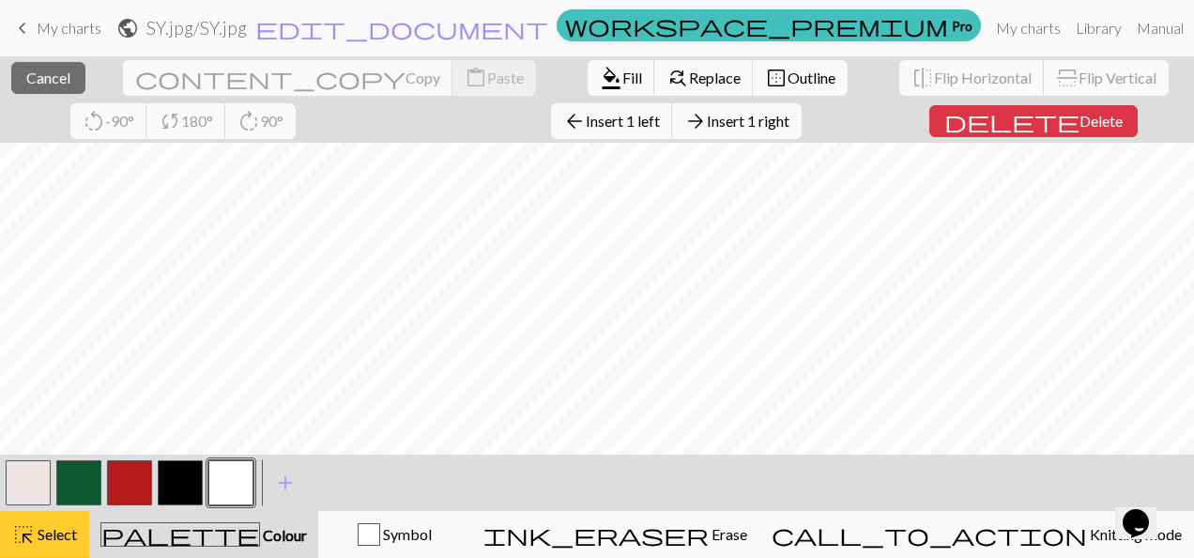
click at [66, 546] on button "highlight_alt Select Select" at bounding box center [44, 534] width 89 height 47
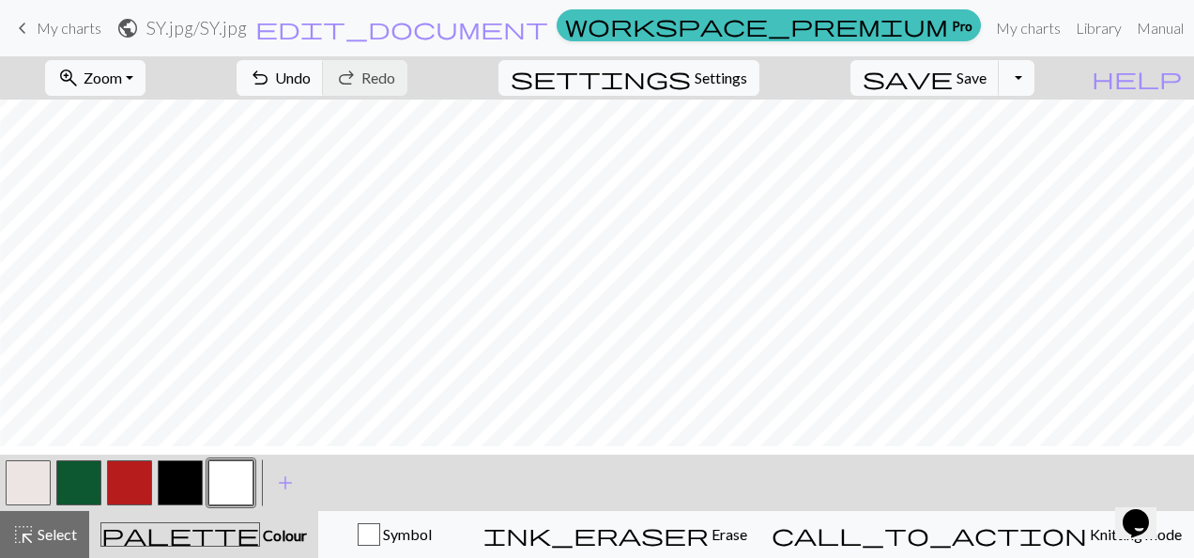
scroll to position [1062, 641]
click at [1034, 85] on button "Toggle Dropdown" at bounding box center [1017, 78] width 36 height 36
click at [989, 141] on button "save_alt Download" at bounding box center [879, 148] width 310 height 30
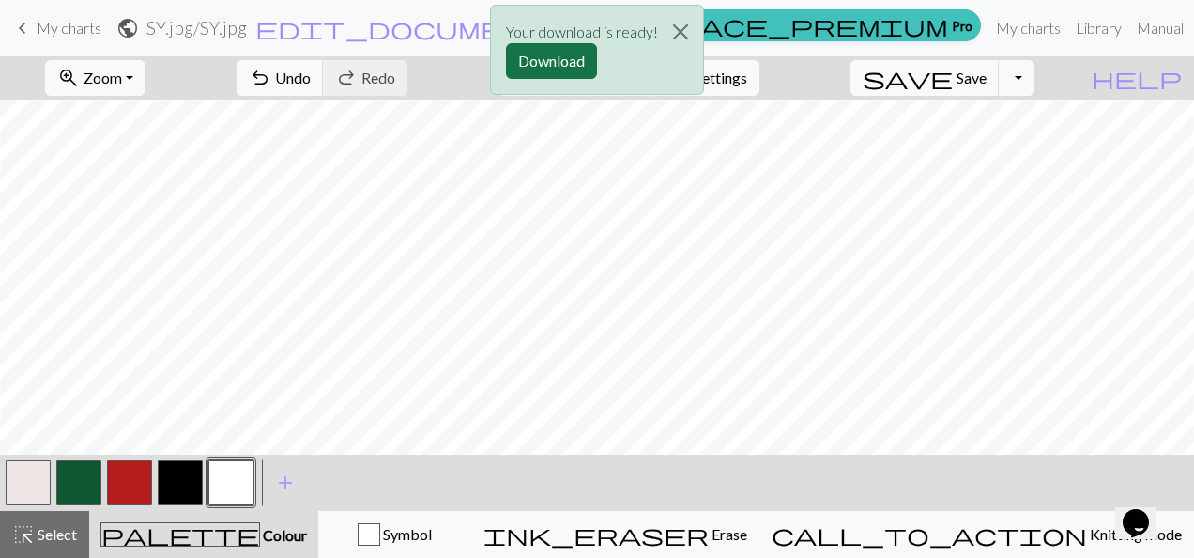
click at [567, 53] on button "Download" at bounding box center [551, 61] width 91 height 36
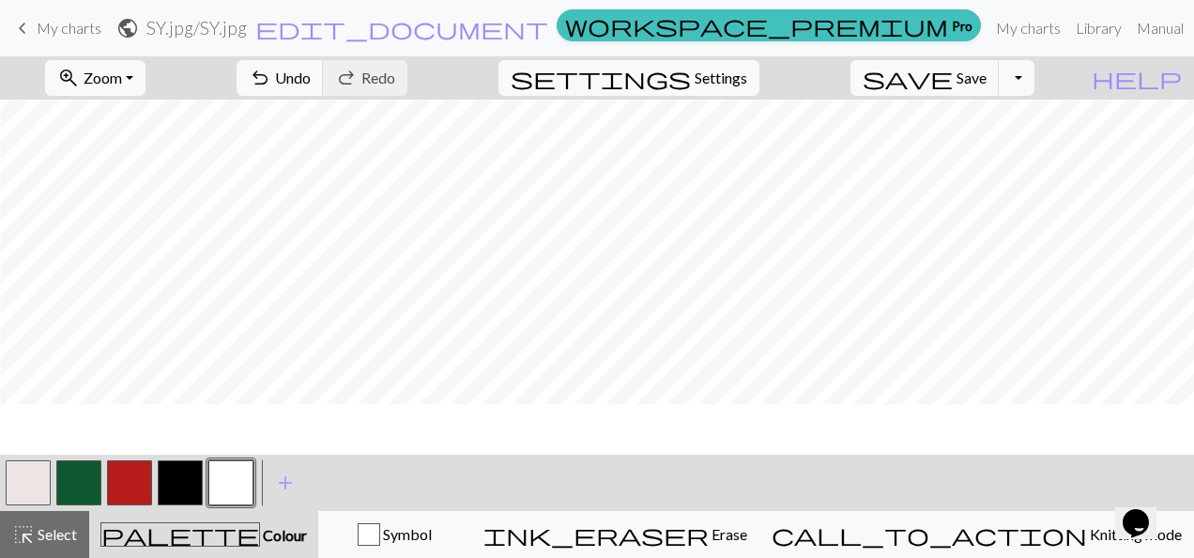
scroll to position [900, 323]
click at [165, 474] on button "button" at bounding box center [180, 482] width 45 height 45
click at [311, 85] on span "Undo" at bounding box center [293, 78] width 36 height 18
click at [311, 80] on span "Undo" at bounding box center [293, 78] width 36 height 18
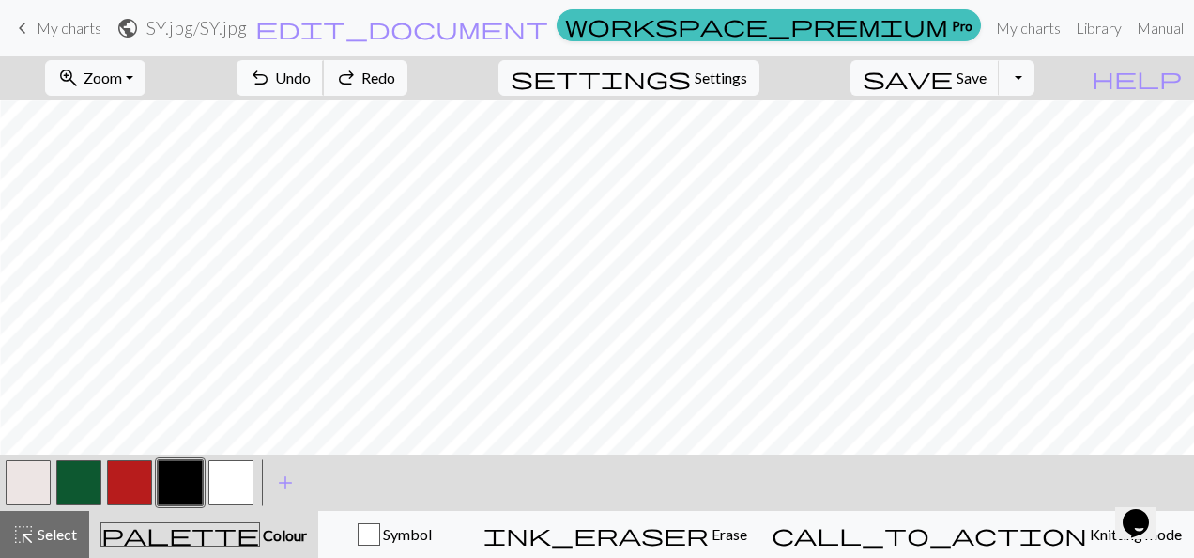
click at [311, 80] on span "Undo" at bounding box center [293, 78] width 36 height 18
click at [311, 77] on span "Undo" at bounding box center [293, 78] width 36 height 18
click at [146, 86] on button "zoom_in Zoom Zoom" at bounding box center [95, 78] width 100 height 36
click at [125, 231] on button "50%" at bounding box center [121, 224] width 148 height 30
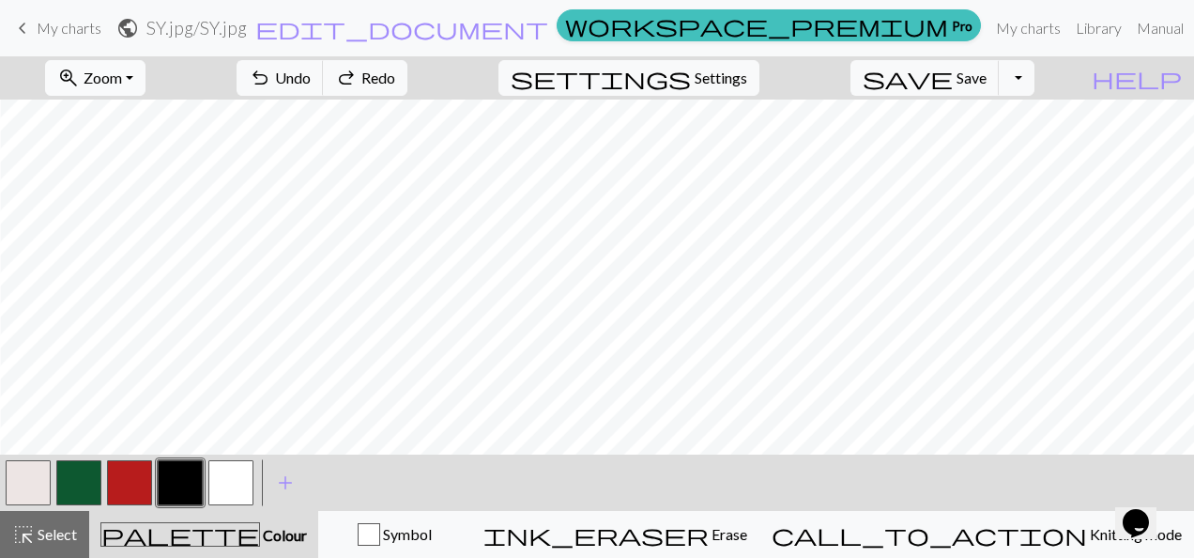
click at [122, 73] on span "Zoom" at bounding box center [103, 78] width 38 height 18
click at [141, 253] on button "100%" at bounding box center [121, 254] width 148 height 30
click at [146, 77] on button "zoom_in Zoom Zoom" at bounding box center [95, 78] width 100 height 36
click at [130, 219] on button "50%" at bounding box center [121, 224] width 148 height 30
click at [311, 81] on span "Undo" at bounding box center [293, 78] width 36 height 18
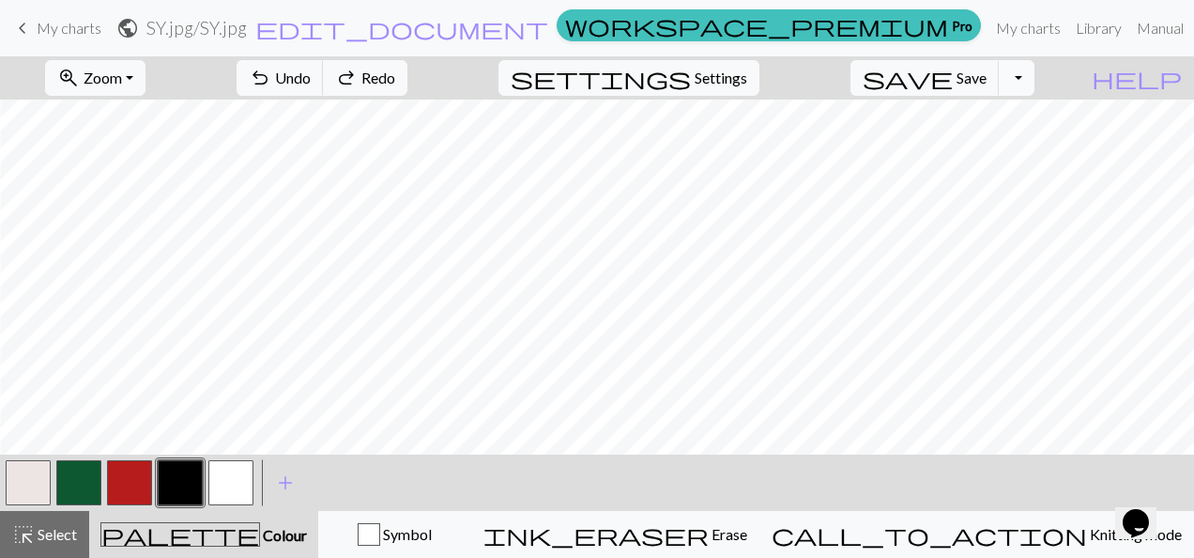
click at [1034, 77] on button "Toggle Dropdown" at bounding box center [1017, 78] width 36 height 36
click at [1004, 155] on button "save_alt Download" at bounding box center [879, 148] width 310 height 30
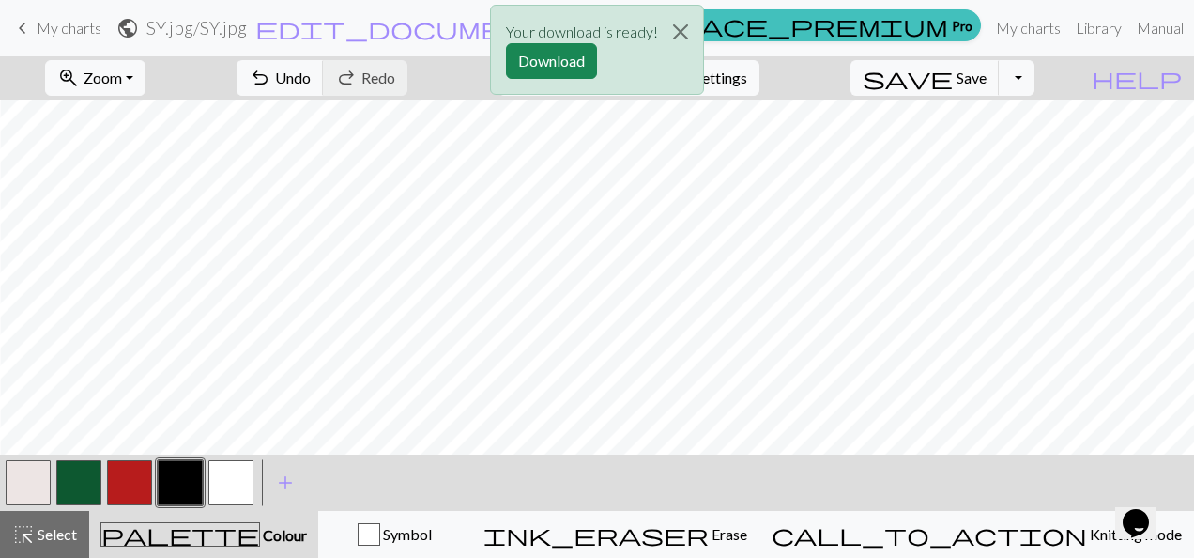
click at [409, 81] on div "Your download is ready! Download" at bounding box center [597, 55] width 1194 height 110
click at [376, 79] on div "Your download is ready! Download" at bounding box center [597, 55] width 1194 height 110
click at [679, 19] on button "Close" at bounding box center [680, 32] width 45 height 53
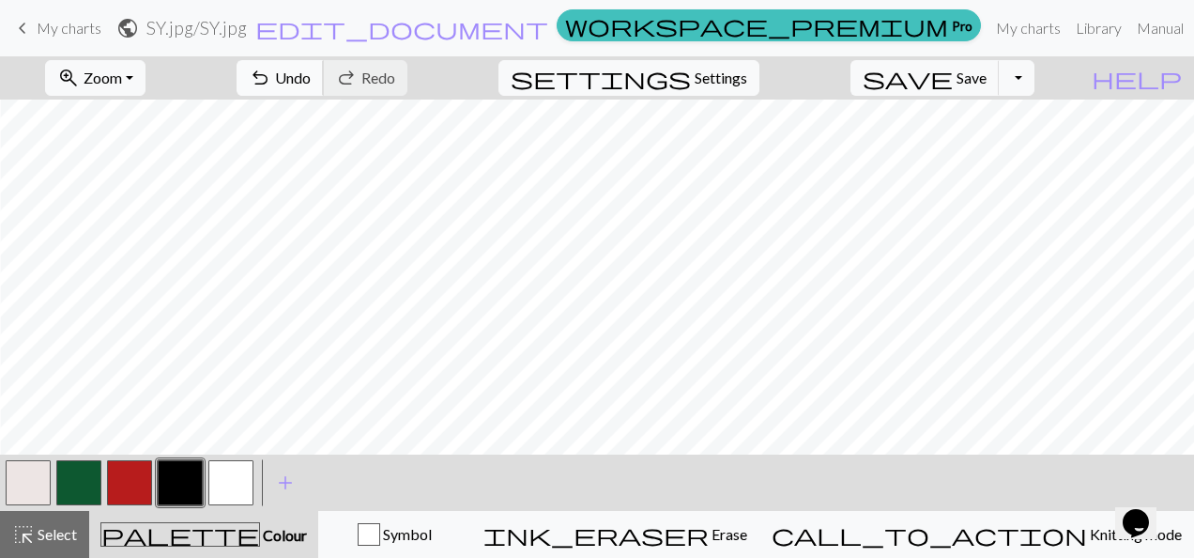
click at [324, 73] on button "undo Undo Undo" at bounding box center [280, 78] width 87 height 36
click at [987, 73] on span "Save" at bounding box center [972, 78] width 30 height 18
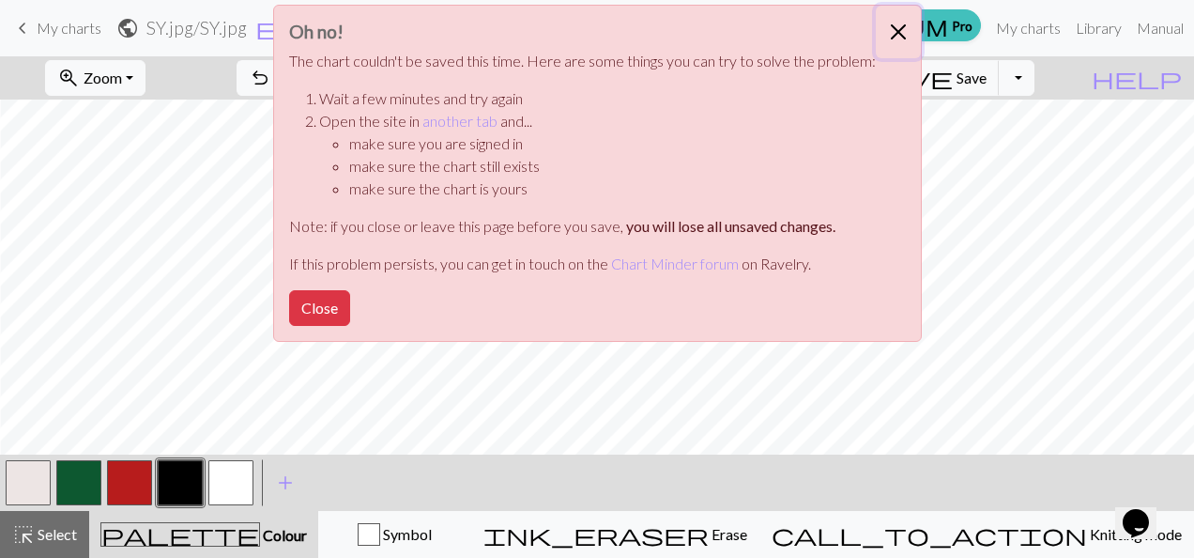
click at [897, 30] on button "Close" at bounding box center [898, 32] width 45 height 53
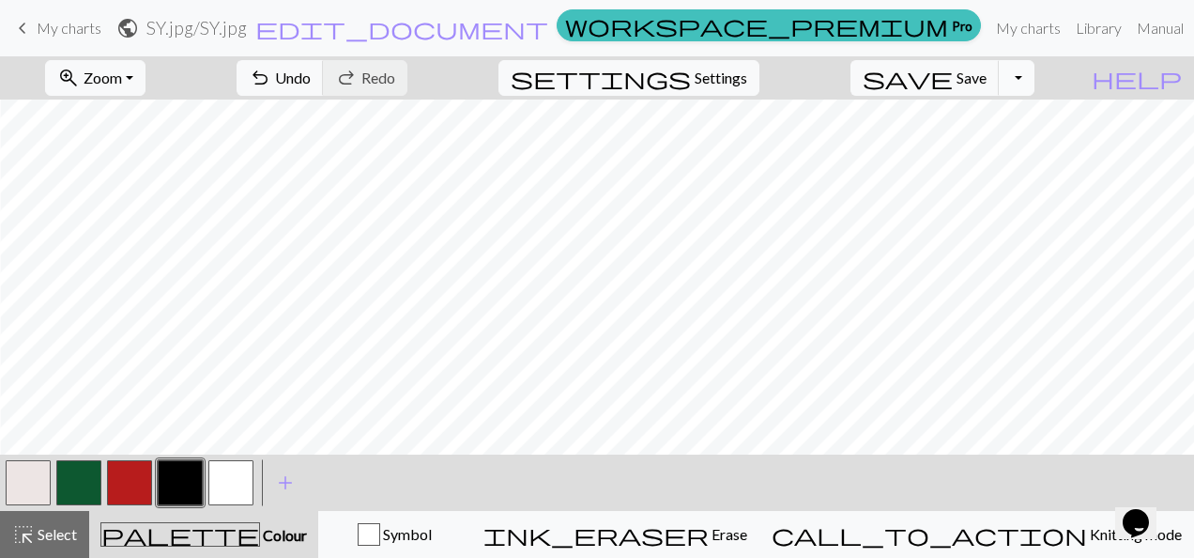
click at [1034, 79] on button "Toggle Dropdown" at bounding box center [1017, 78] width 36 height 36
click at [985, 150] on button "save_alt Download" at bounding box center [879, 148] width 310 height 30
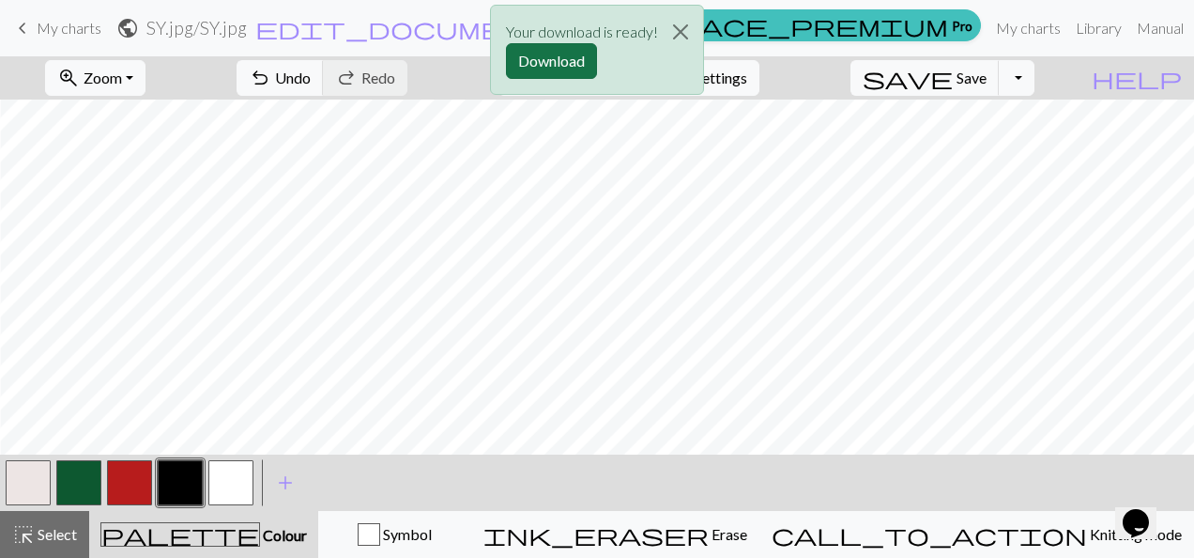
click at [563, 64] on button "Download" at bounding box center [551, 61] width 91 height 36
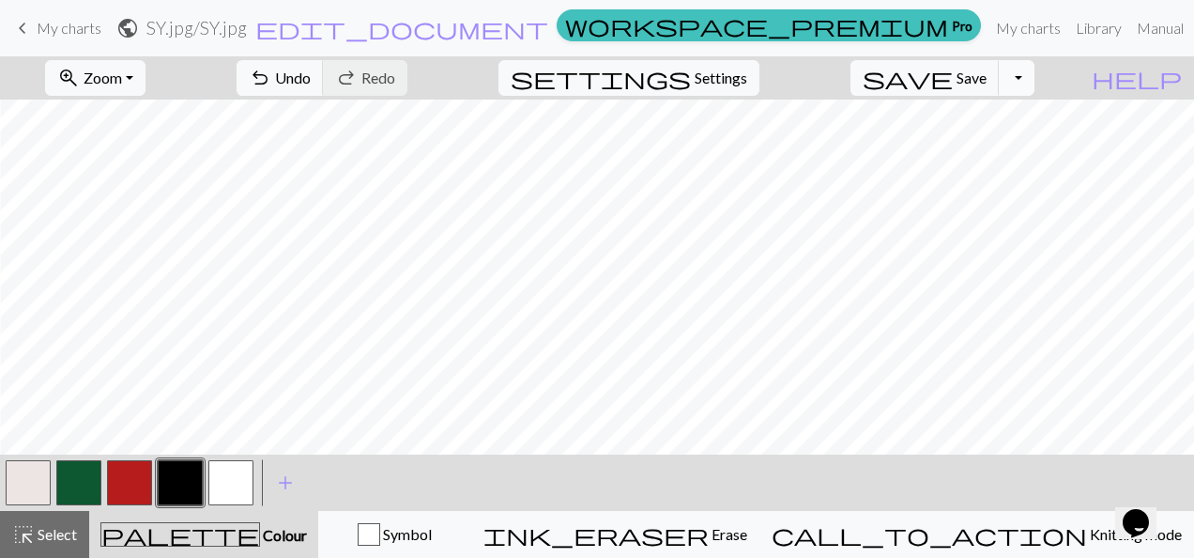
click at [1034, 82] on button "Toggle Dropdown" at bounding box center [1017, 78] width 36 height 36
click at [1019, 138] on button "save_alt Download" at bounding box center [879, 148] width 310 height 30
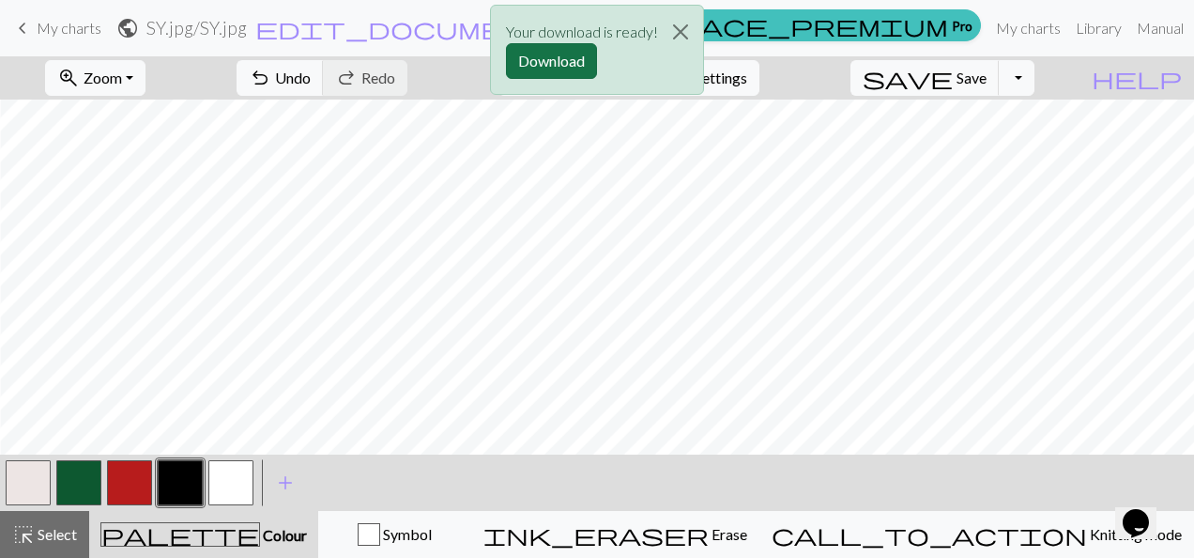
click at [569, 56] on button "Download" at bounding box center [551, 61] width 91 height 36
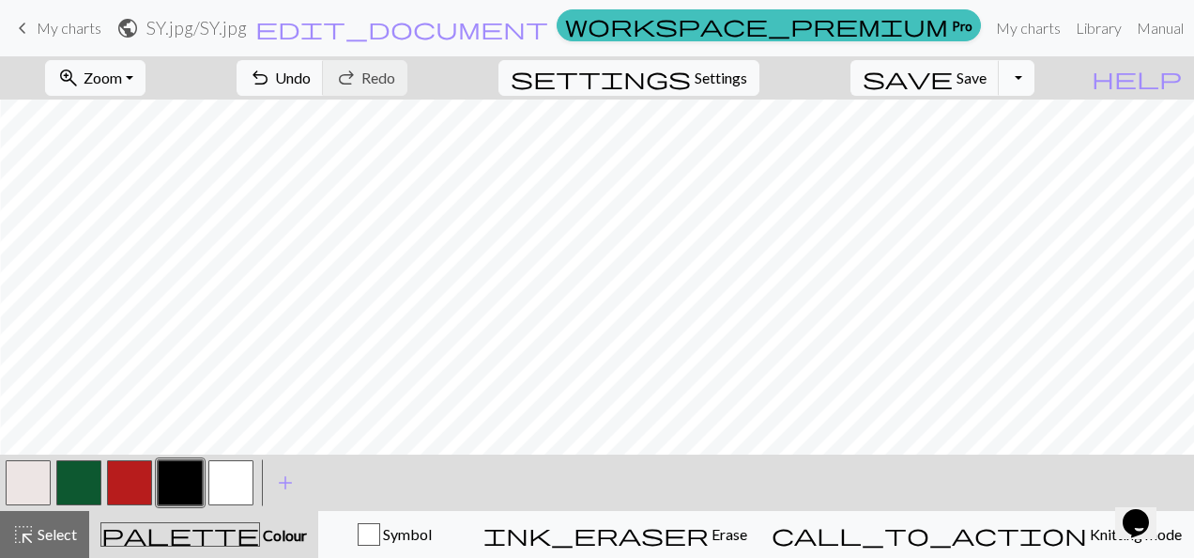
click at [1034, 74] on button "Toggle Dropdown" at bounding box center [1017, 78] width 36 height 36
click at [994, 151] on button "save_alt Download" at bounding box center [879, 148] width 310 height 30
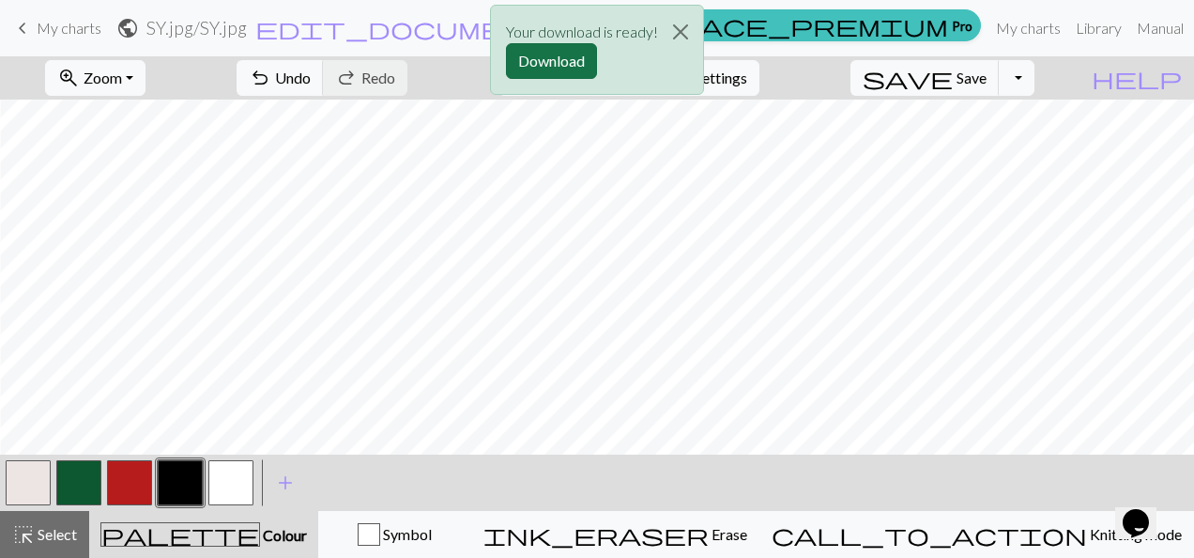
click at [513, 57] on button "Download" at bounding box center [551, 61] width 91 height 36
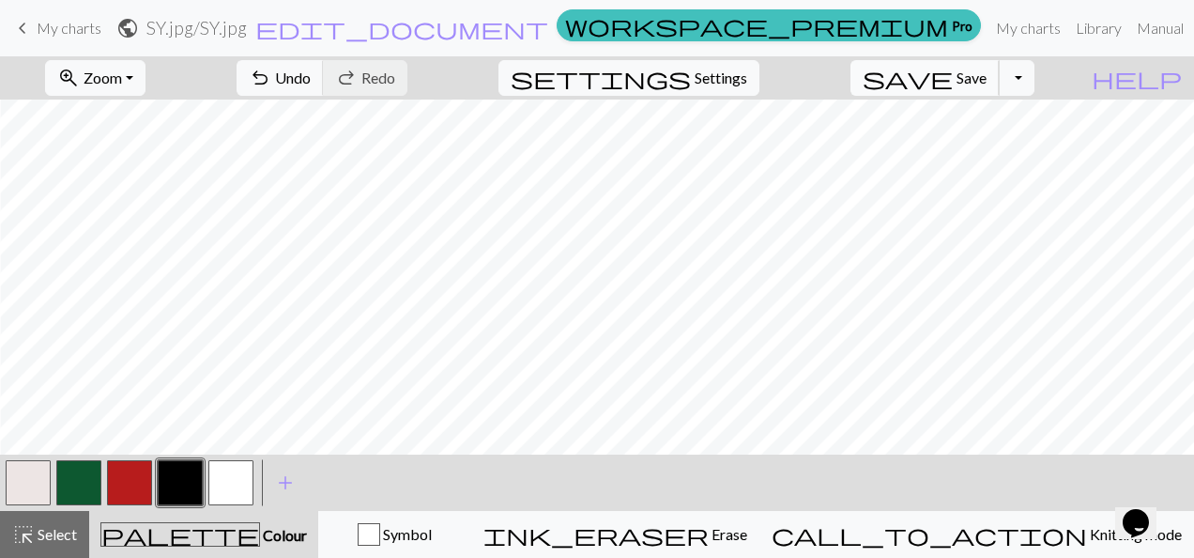
click at [953, 77] on span "save" at bounding box center [908, 78] width 90 height 26
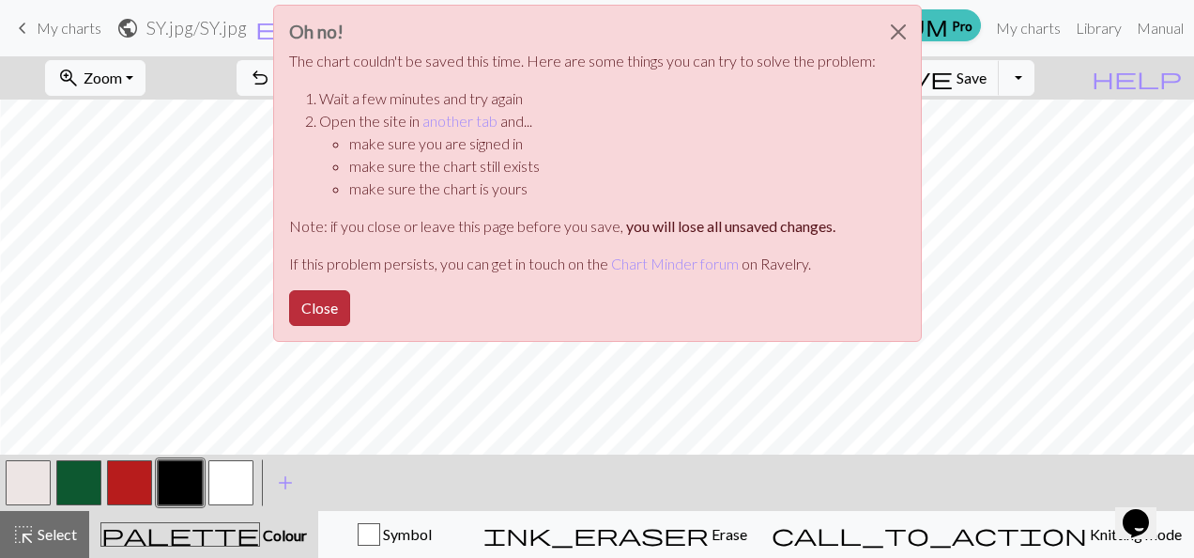
click at [329, 314] on button "Close" at bounding box center [319, 308] width 61 height 36
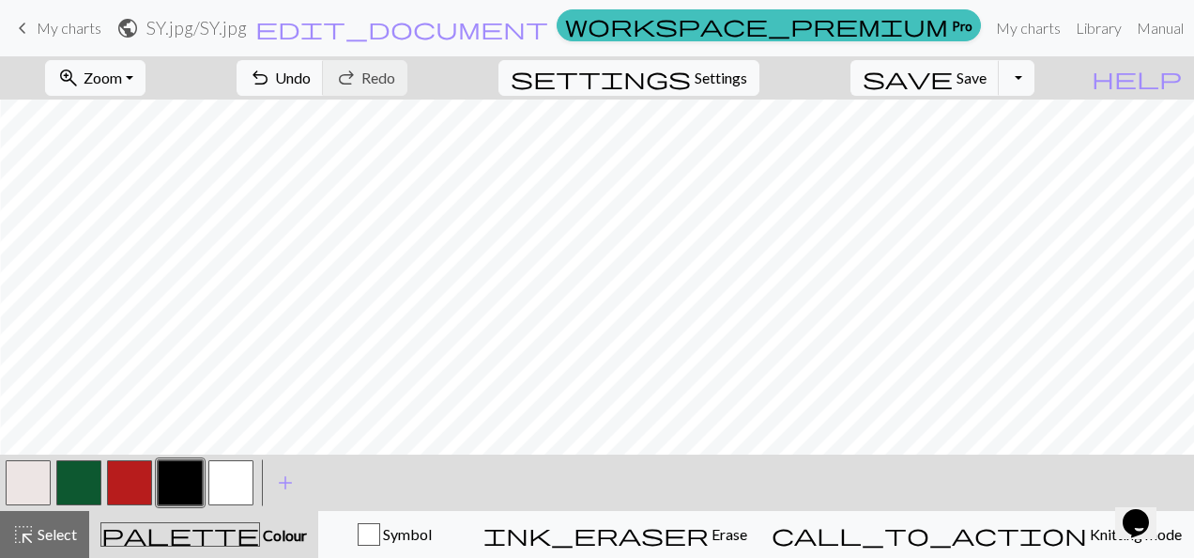
click at [713, 557] on html "This website uses cookies to ensure you get the best experience on our website.…" at bounding box center [597, 279] width 1194 height 558
click at [1034, 76] on button "Toggle Dropdown" at bounding box center [1017, 78] width 36 height 36
click at [995, 141] on button "save_alt Download" at bounding box center [879, 148] width 310 height 30
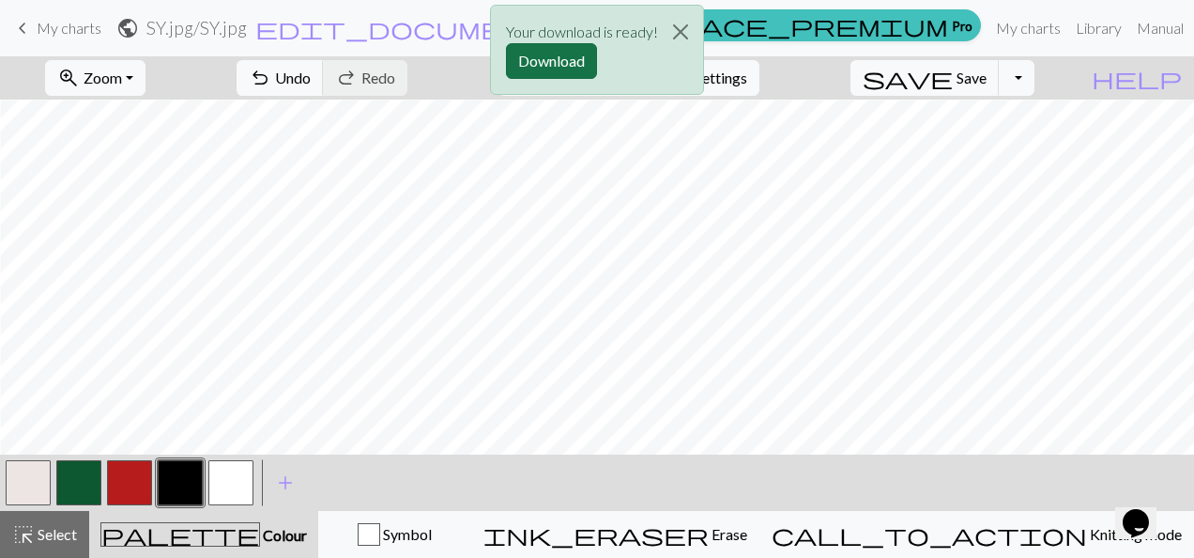
click at [531, 53] on button "Download" at bounding box center [551, 61] width 91 height 36
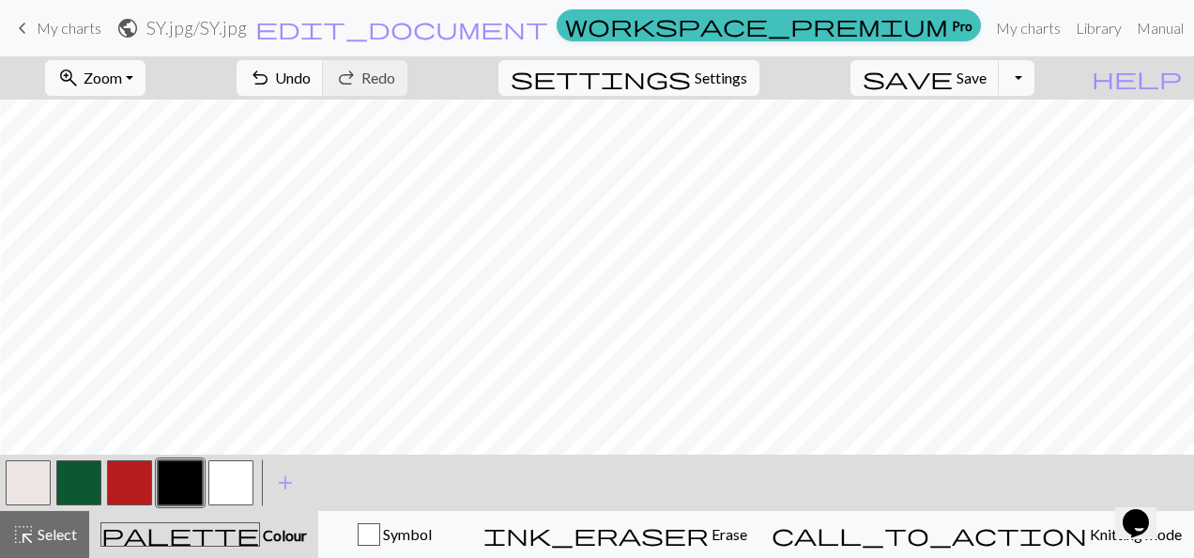
click at [238, 479] on button "button" at bounding box center [230, 482] width 45 height 45
click at [165, 481] on button "button" at bounding box center [180, 482] width 45 height 45
click at [311, 77] on span "Undo" at bounding box center [293, 78] width 36 height 18
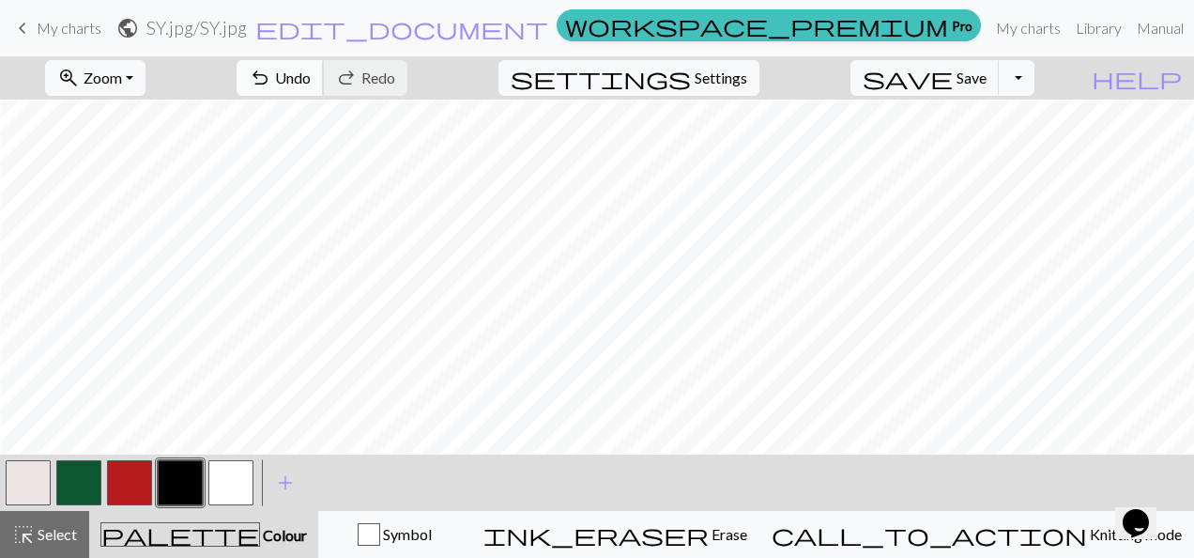
click at [324, 86] on button "undo Undo Undo" at bounding box center [280, 78] width 87 height 36
click at [1034, 84] on button "Toggle Dropdown" at bounding box center [1017, 78] width 36 height 36
click at [976, 146] on button "save_alt Download" at bounding box center [879, 148] width 310 height 30
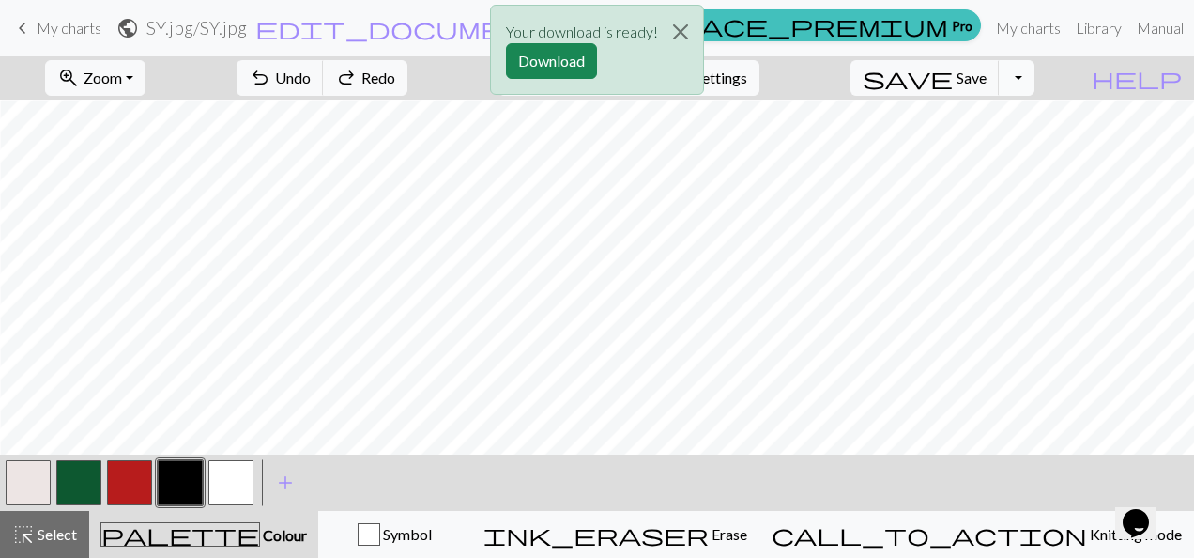
click at [1045, 84] on div "Your download is ready! Download" at bounding box center [597, 55] width 1194 height 110
click at [564, 63] on button "Download" at bounding box center [551, 61] width 91 height 36
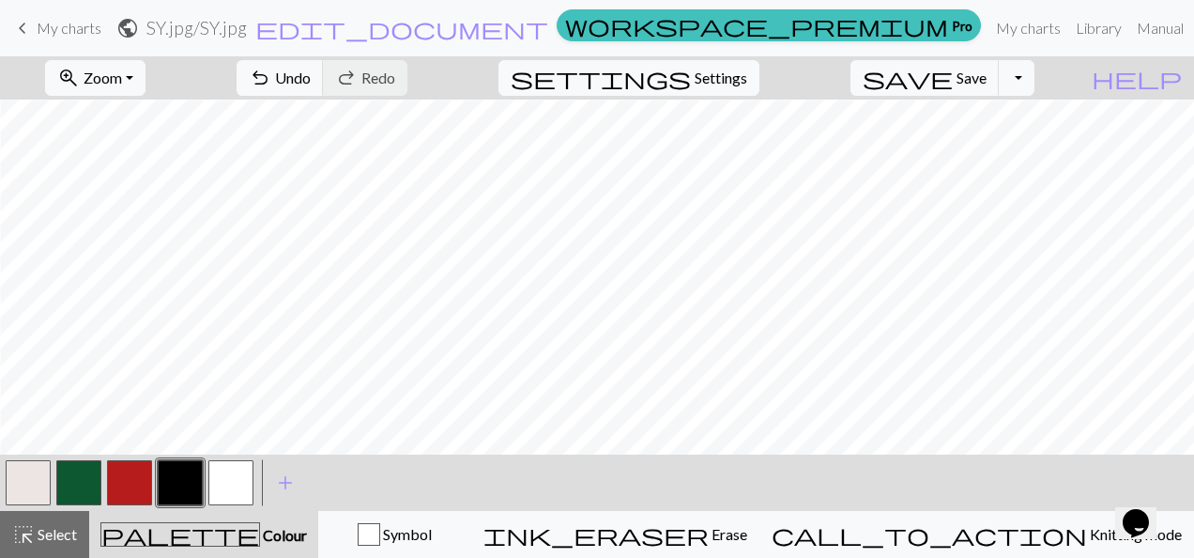
click at [172, 481] on button "button" at bounding box center [180, 482] width 45 height 45
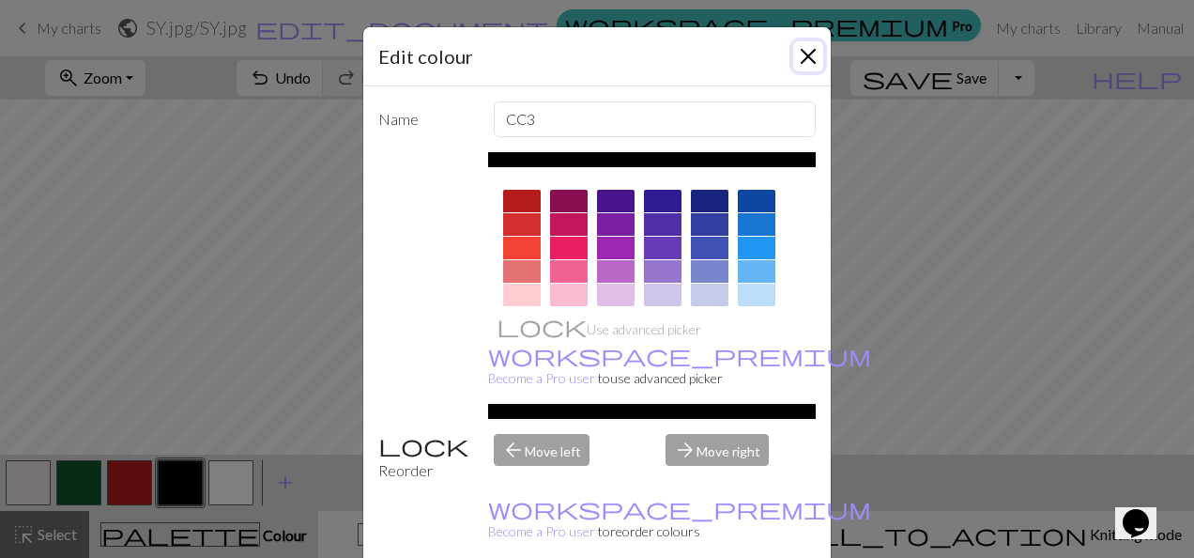
click at [805, 65] on button "Close" at bounding box center [808, 56] width 30 height 30
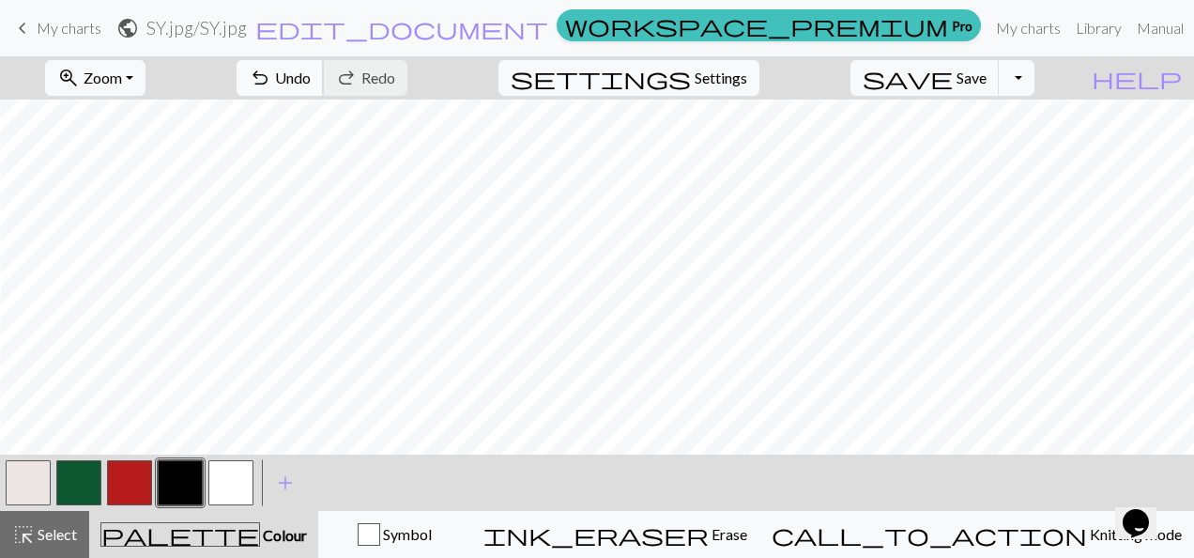
click at [311, 81] on span "Undo" at bounding box center [293, 78] width 36 height 18
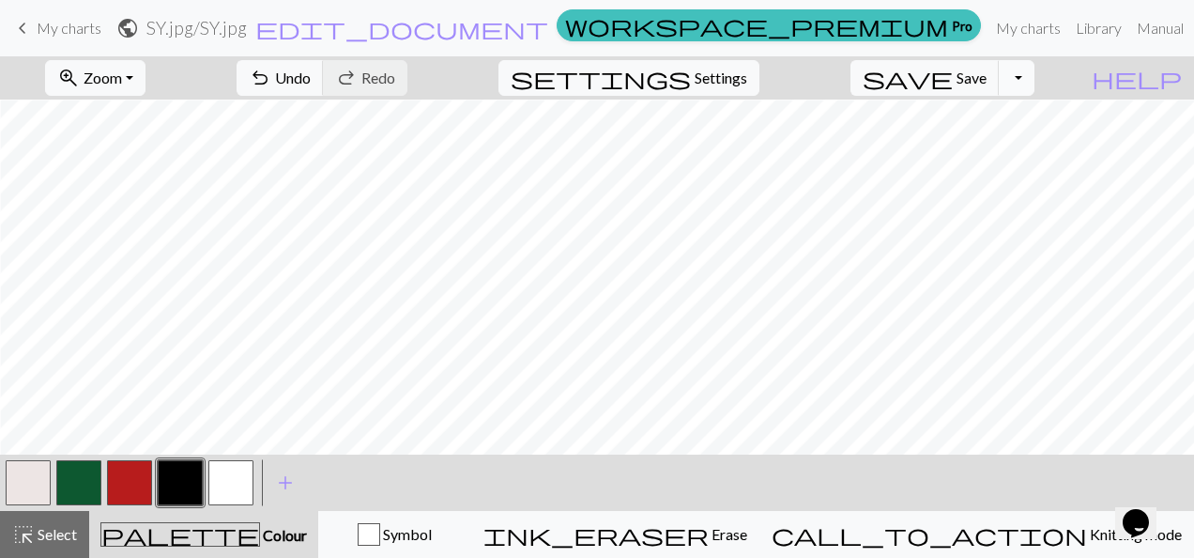
click at [1034, 81] on button "Toggle Dropdown" at bounding box center [1017, 78] width 36 height 36
click at [992, 141] on button "save_alt Download" at bounding box center [879, 148] width 310 height 30
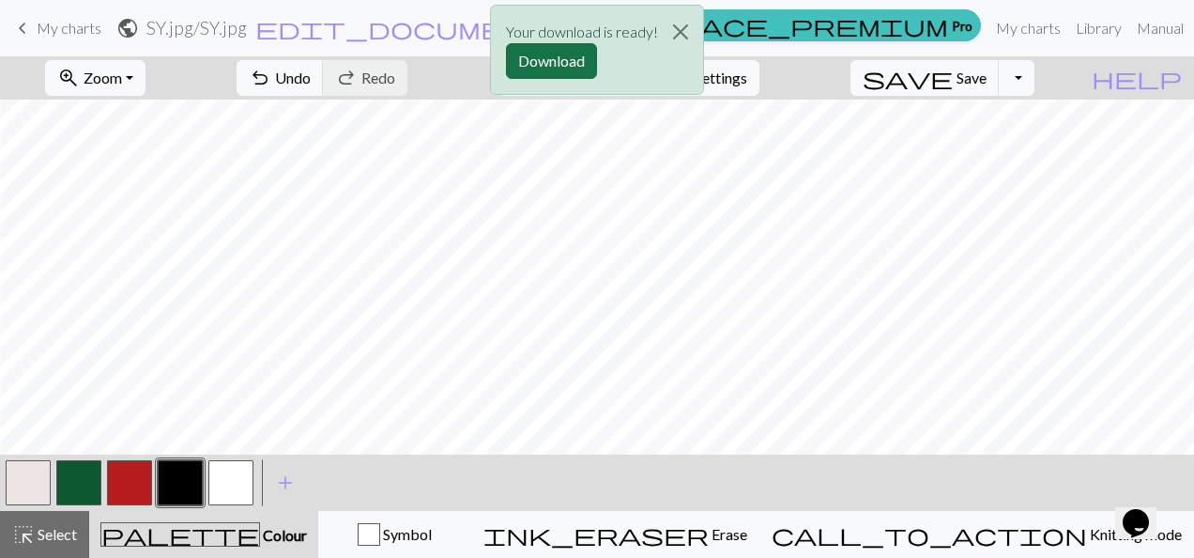
click at [559, 56] on button "Download" at bounding box center [551, 61] width 91 height 36
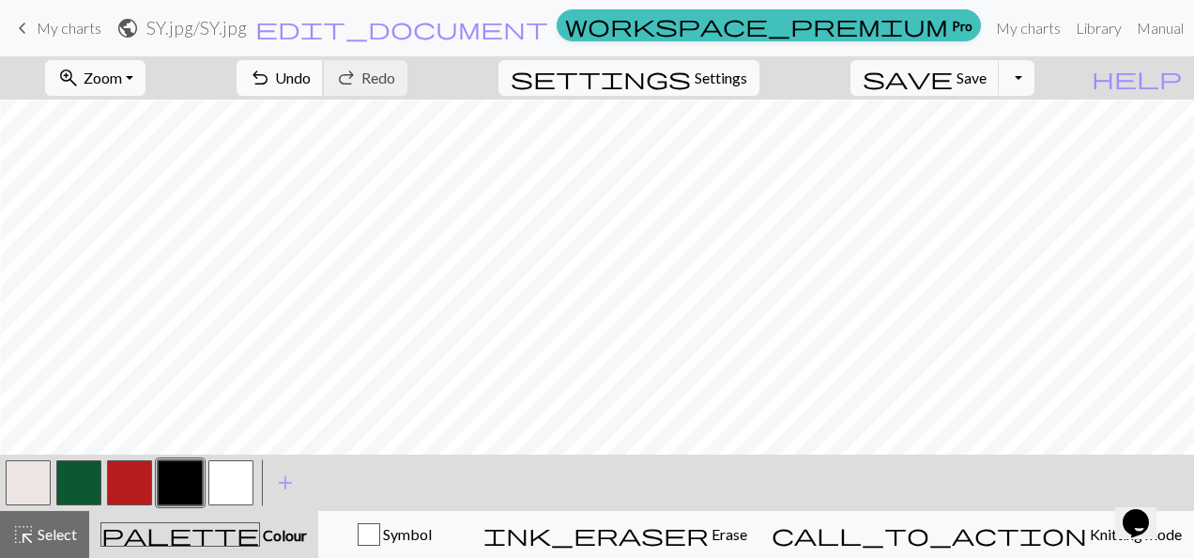
click at [311, 81] on span "Undo" at bounding box center [293, 78] width 36 height 18
click at [237, 478] on button "button" at bounding box center [230, 482] width 45 height 45
click at [271, 85] on span "undo" at bounding box center [260, 78] width 23 height 26
click at [324, 86] on button "undo Undo Undo" at bounding box center [280, 78] width 87 height 36
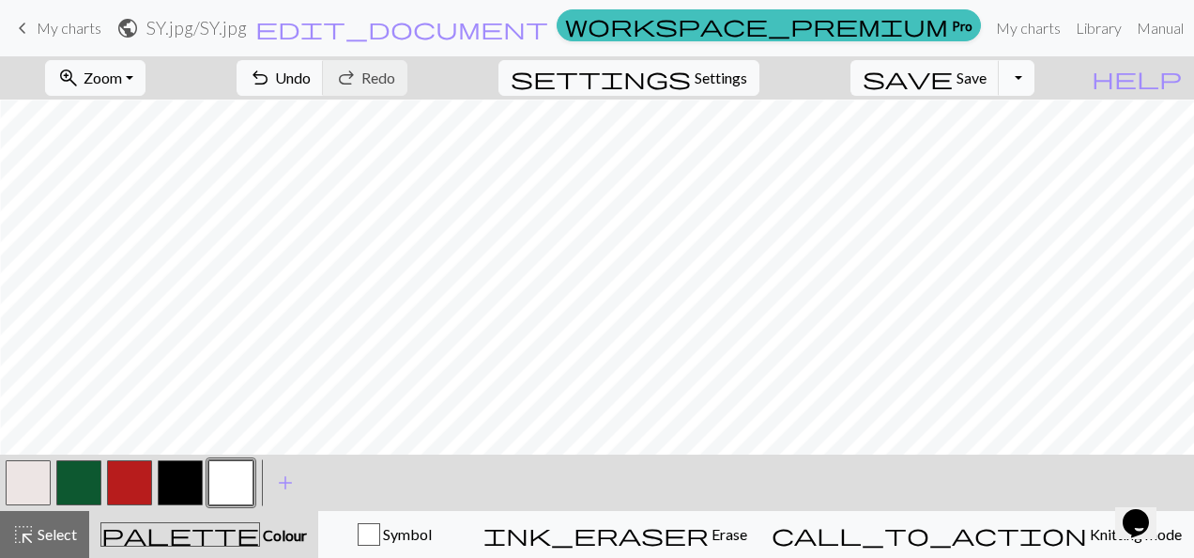
click at [1034, 76] on button "Toggle Dropdown" at bounding box center [1017, 78] width 36 height 36
click at [1034, 79] on button "Toggle Dropdown" at bounding box center [1017, 78] width 36 height 36
click at [976, 148] on button "save_alt Download" at bounding box center [879, 148] width 310 height 30
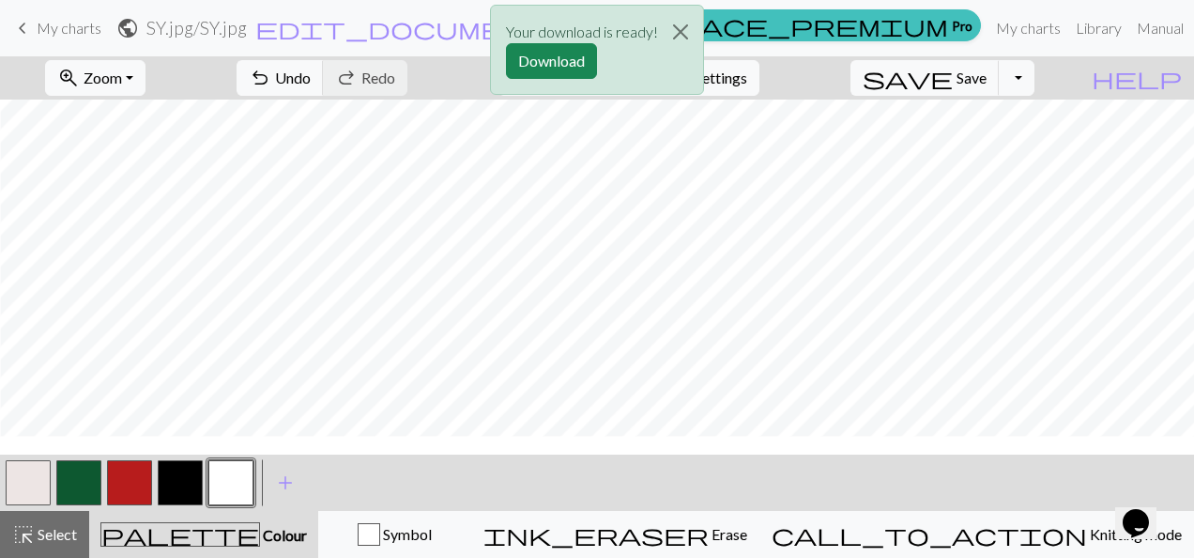
scroll to position [729, 154]
click at [576, 64] on button "Download" at bounding box center [551, 61] width 91 height 36
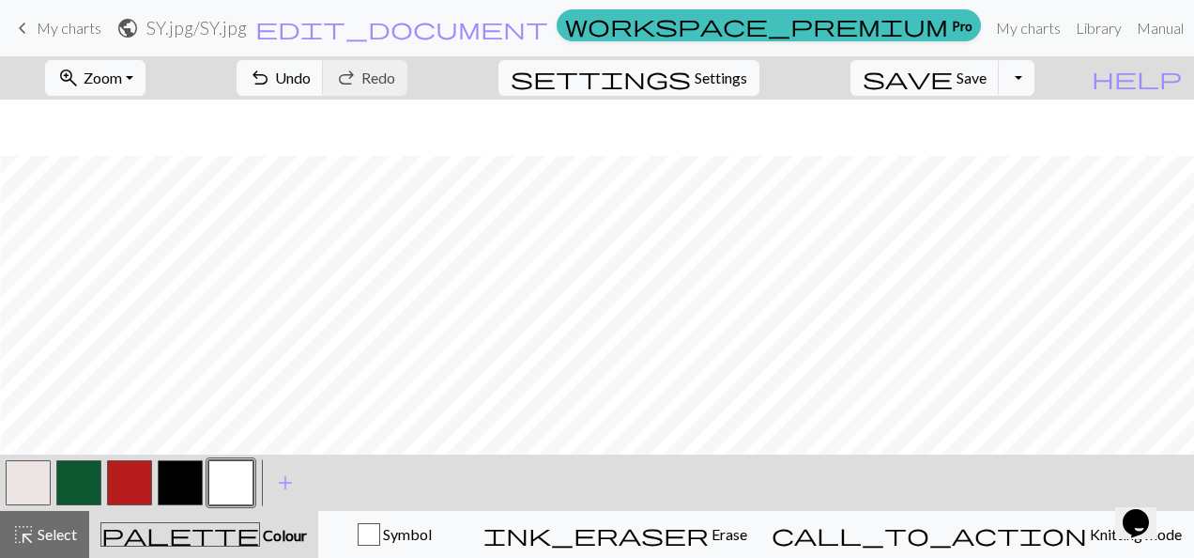
scroll to position [1148, 154]
click at [176, 493] on button "button" at bounding box center [180, 482] width 45 height 45
click at [1034, 81] on button "Toggle Dropdown" at bounding box center [1017, 78] width 36 height 36
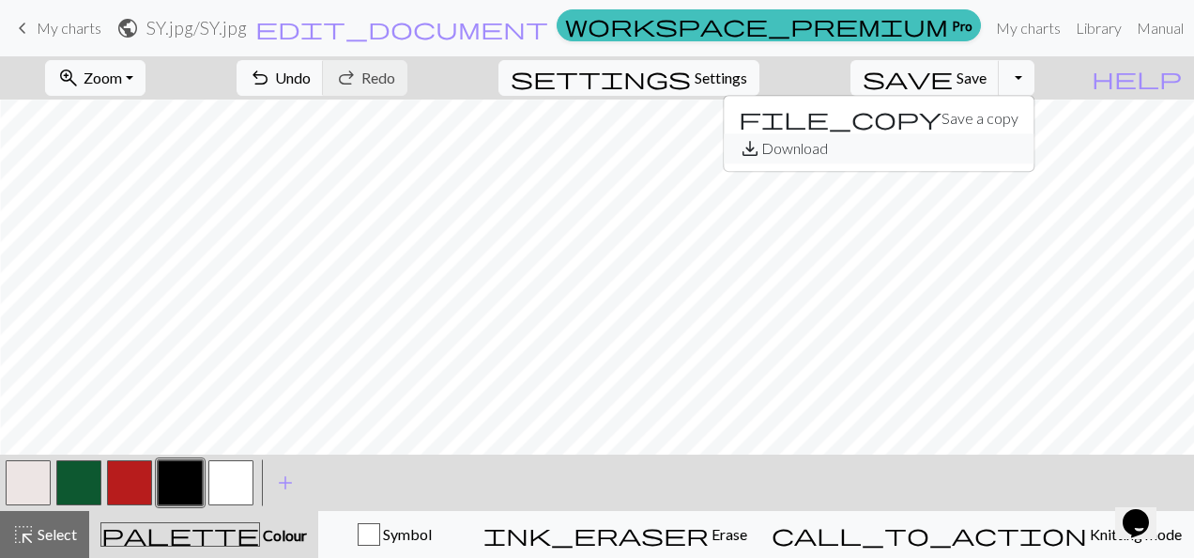
click at [988, 143] on button "save_alt Download" at bounding box center [879, 148] width 310 height 30
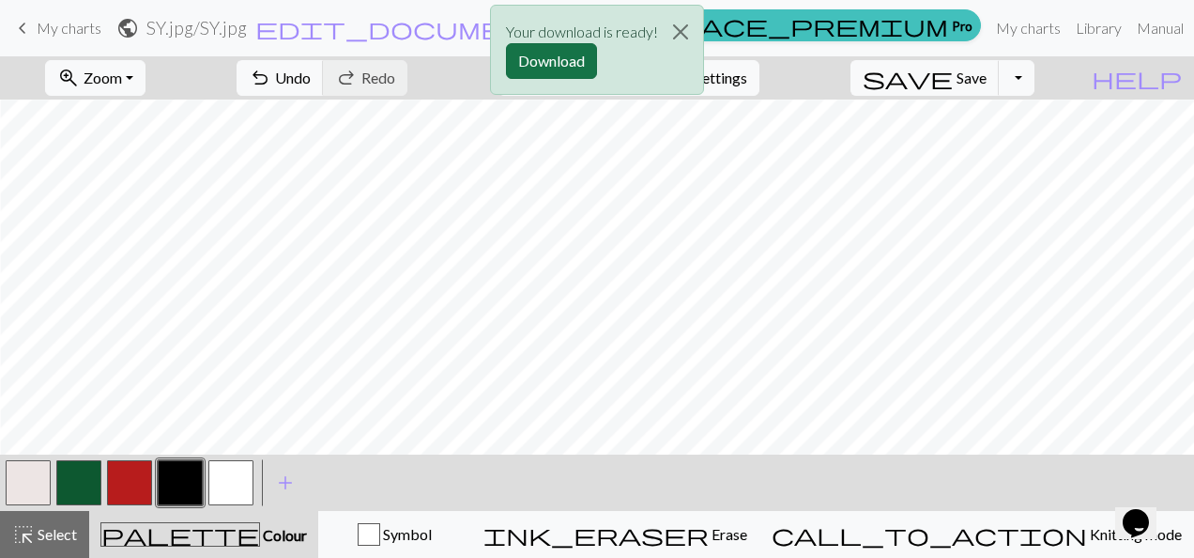
click at [559, 64] on button "Download" at bounding box center [551, 61] width 91 height 36
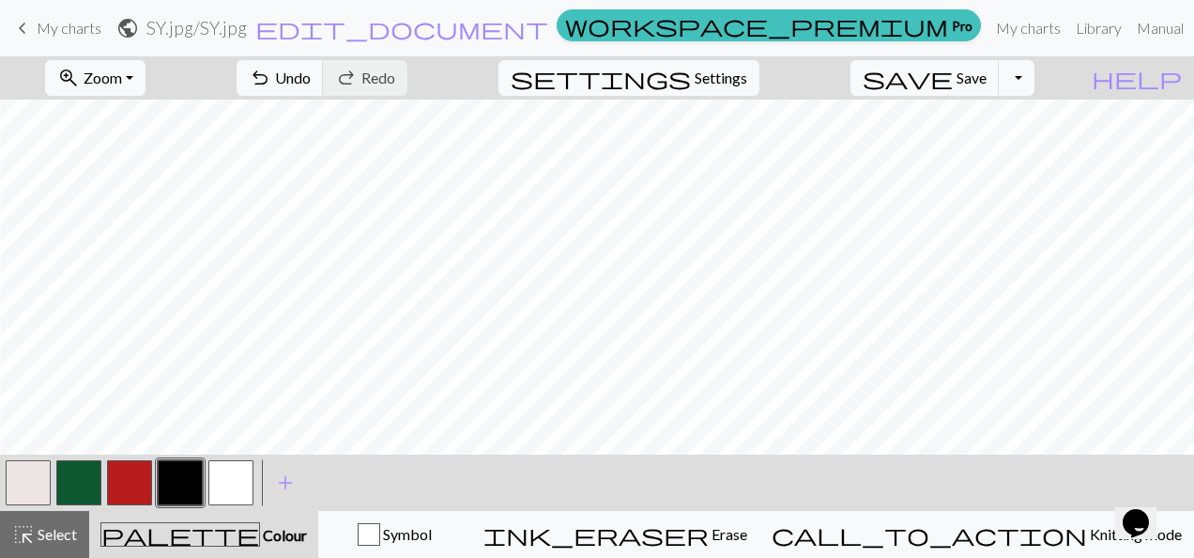
click at [32, 484] on button "button" at bounding box center [28, 482] width 45 height 45
click at [903, 89] on div "zoom_in Zoom Zoom Fit all Fit width Fit height 50% 100% 150% 200% undo Undo Und…" at bounding box center [540, 77] width 1080 height 43
